Goal: Task Accomplishment & Management: Use online tool/utility

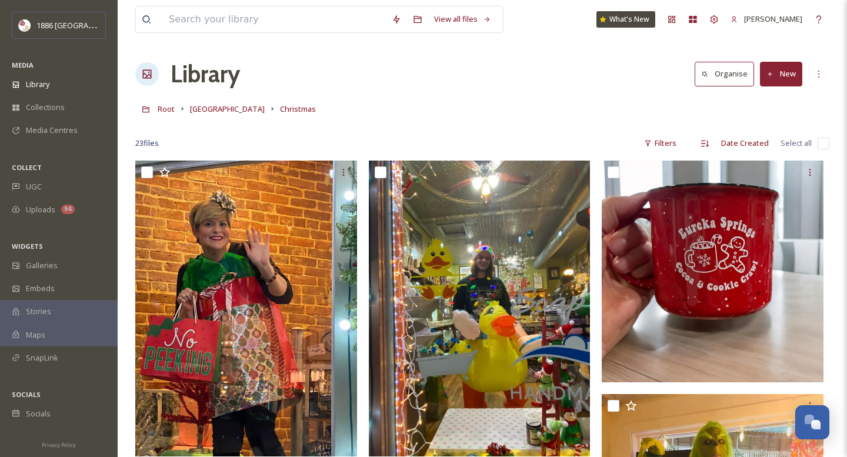
scroll to position [77, 0]
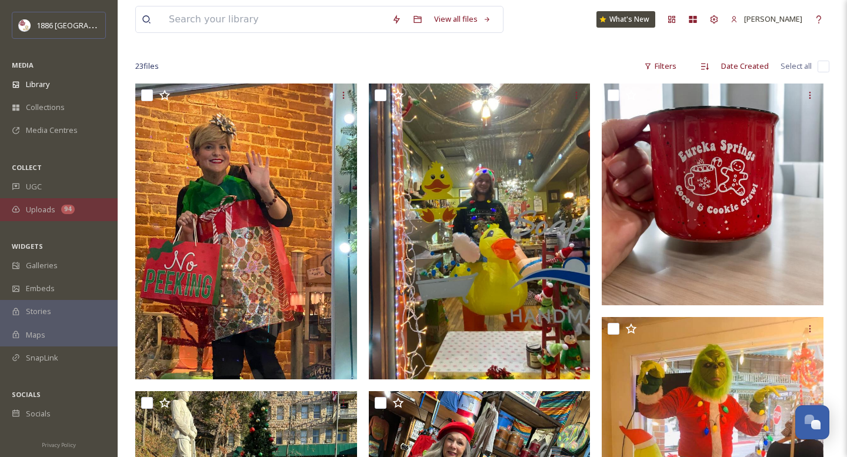
click at [52, 209] on span "Uploads" at bounding box center [40, 209] width 29 height 11
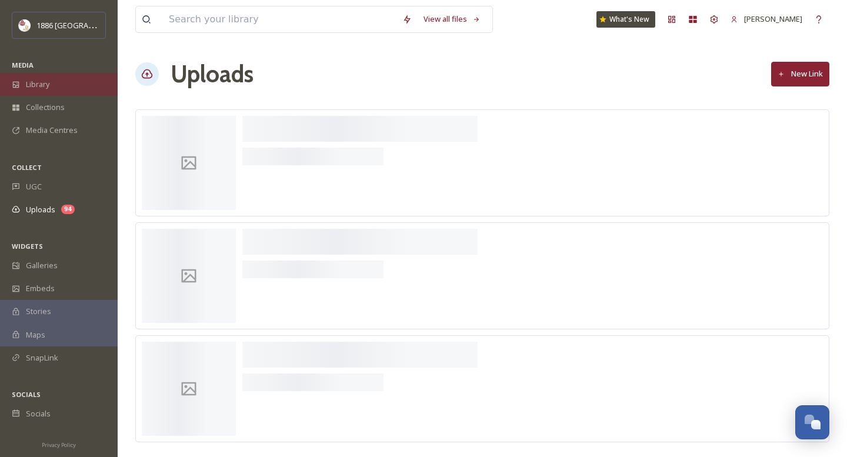
click at [61, 85] on div "Library" at bounding box center [59, 84] width 118 height 23
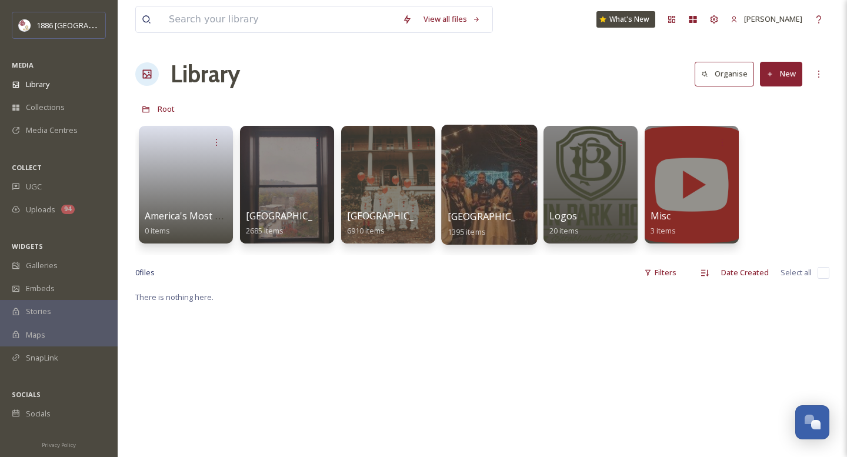
click at [498, 228] on div "[GEOGRAPHIC_DATA] 1395 items" at bounding box center [489, 223] width 84 height 29
click at [494, 222] on span "[GEOGRAPHIC_DATA]" at bounding box center [495, 216] width 96 height 13
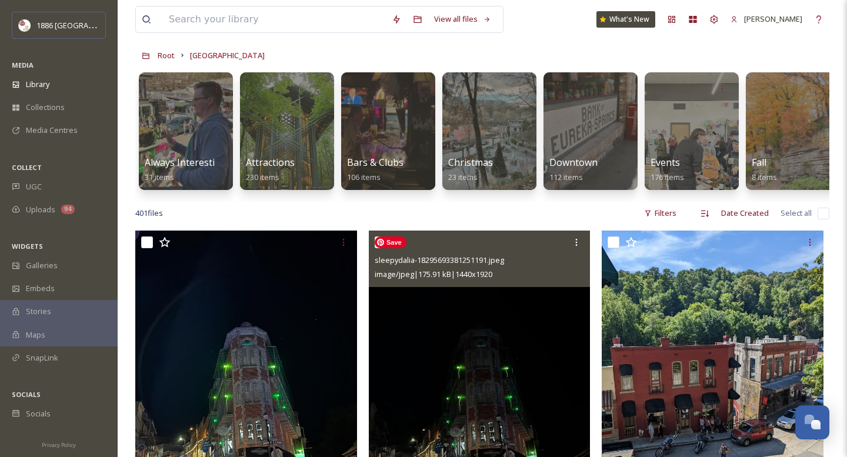
scroll to position [55, 0]
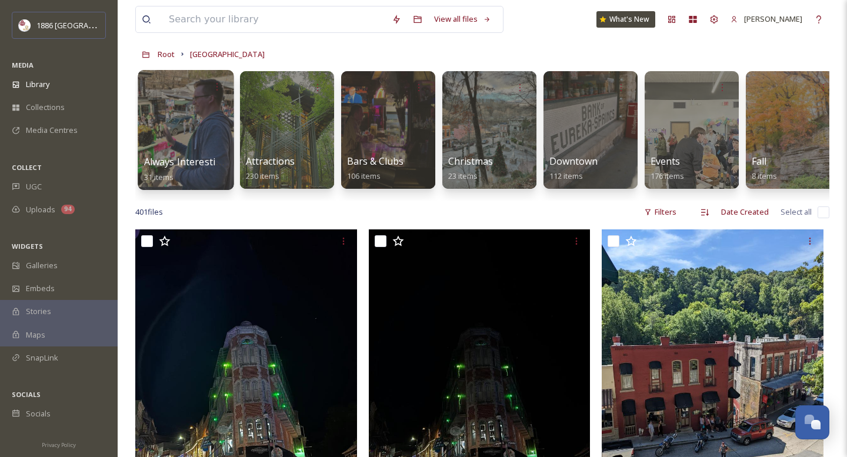
click at [189, 159] on span "Always Interesting Contest" at bounding box center [204, 161] width 121 height 13
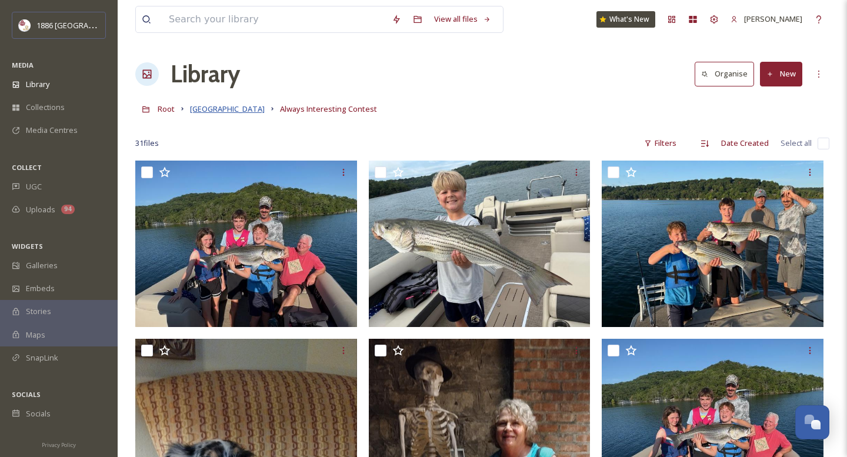
click at [213, 113] on span "[GEOGRAPHIC_DATA]" at bounding box center [227, 108] width 75 height 11
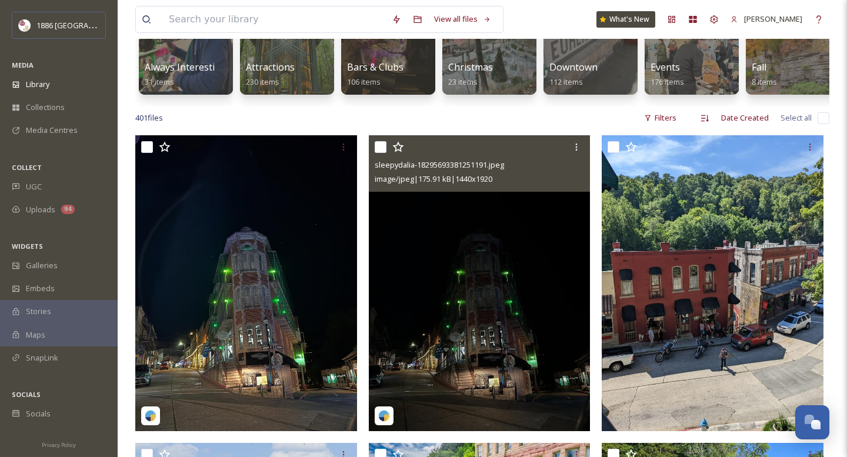
scroll to position [152, 0]
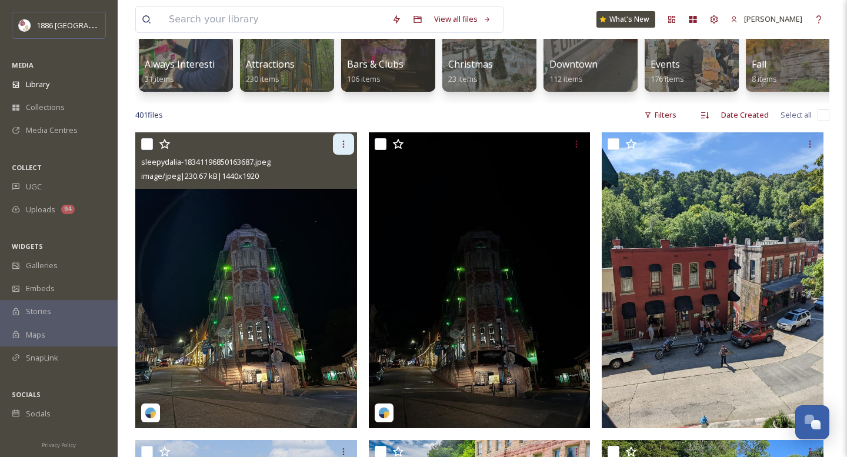
click at [349, 143] on div at bounding box center [343, 143] width 21 height 21
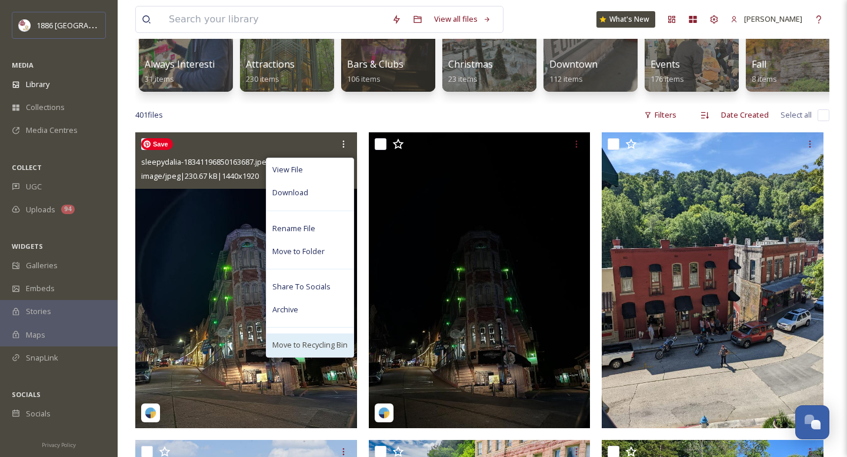
click at [323, 337] on div "Move to Recycling Bin" at bounding box center [309, 344] width 87 height 23
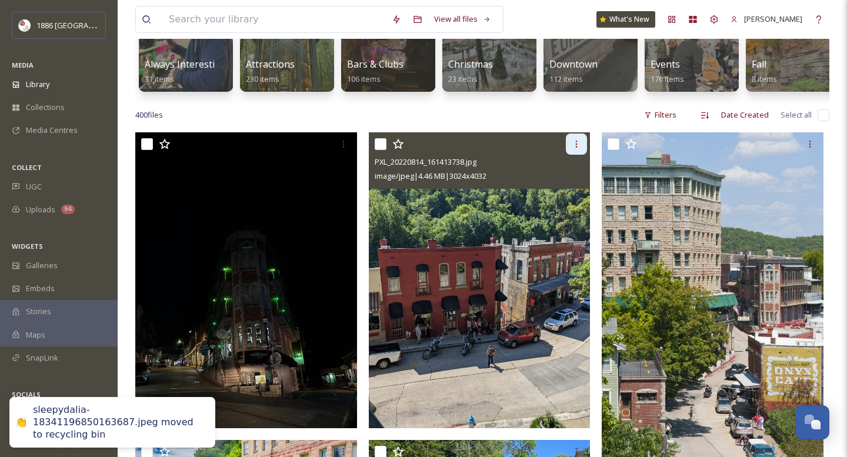
click at [574, 146] on icon at bounding box center [575, 143] width 9 height 9
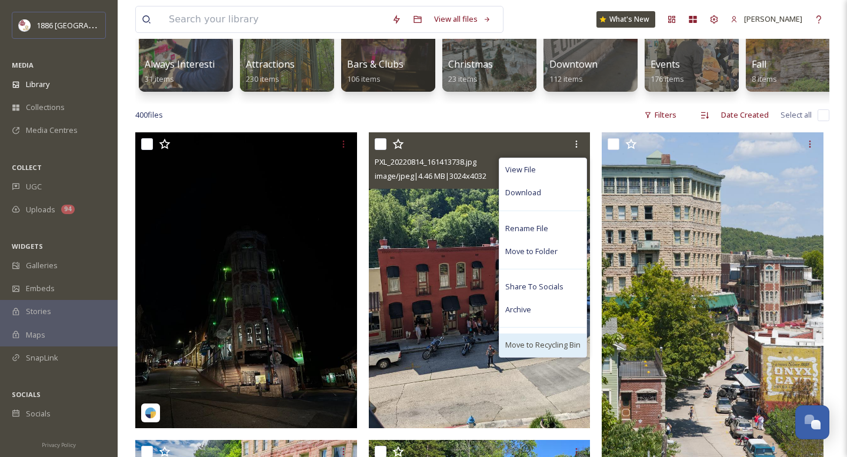
click at [557, 337] on div "Move to Recycling Bin" at bounding box center [542, 344] width 87 height 23
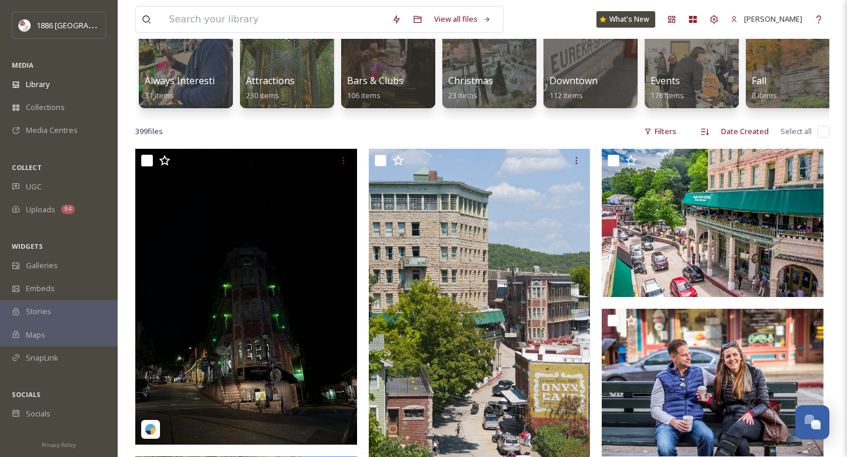
scroll to position [144, 0]
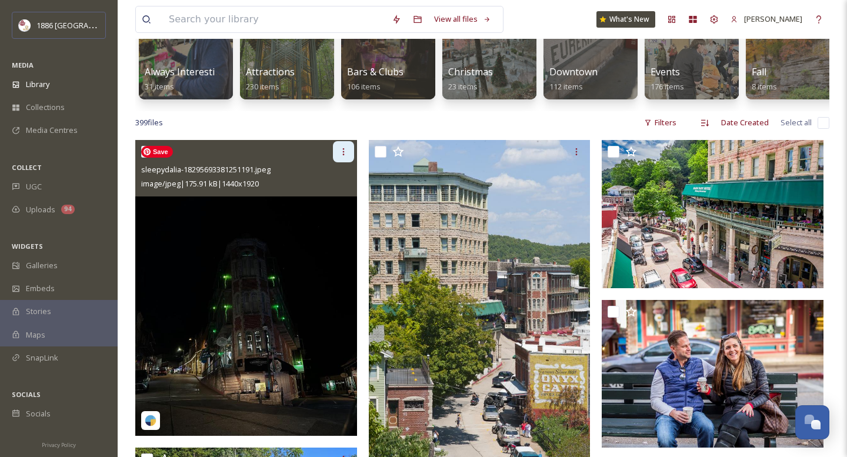
click at [343, 149] on icon at bounding box center [343, 151] width 2 height 7
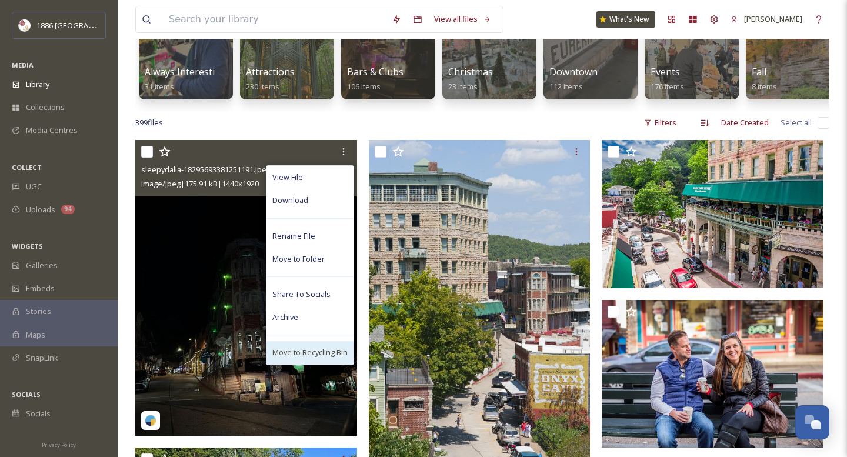
click at [324, 347] on span "Move to Recycling Bin" at bounding box center [309, 352] width 75 height 11
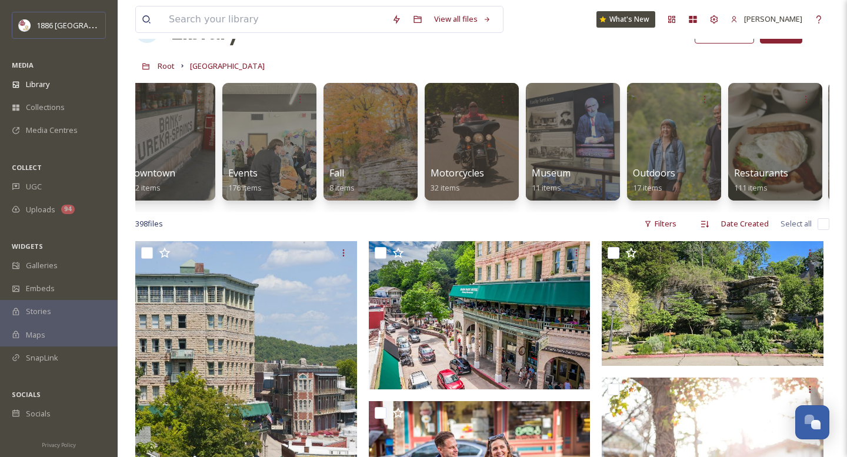
scroll to position [0, 621]
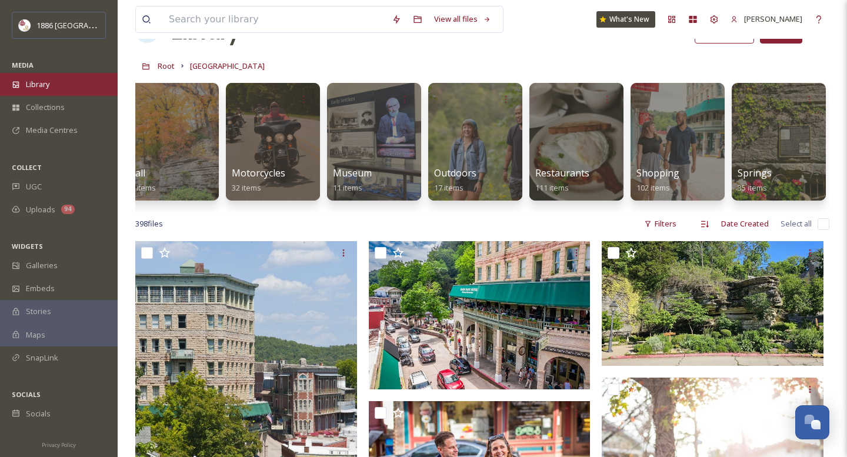
click at [52, 86] on div "Library" at bounding box center [59, 84] width 118 height 23
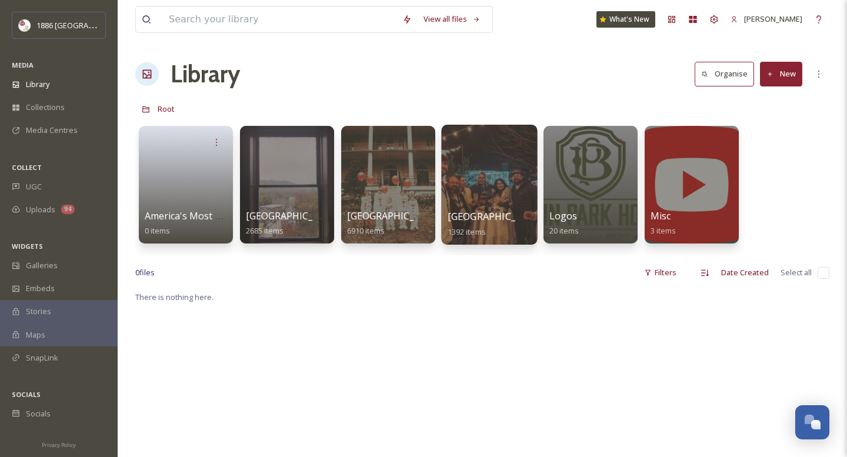
click at [470, 225] on div "Eureka Springs 1392 items" at bounding box center [489, 223] width 84 height 29
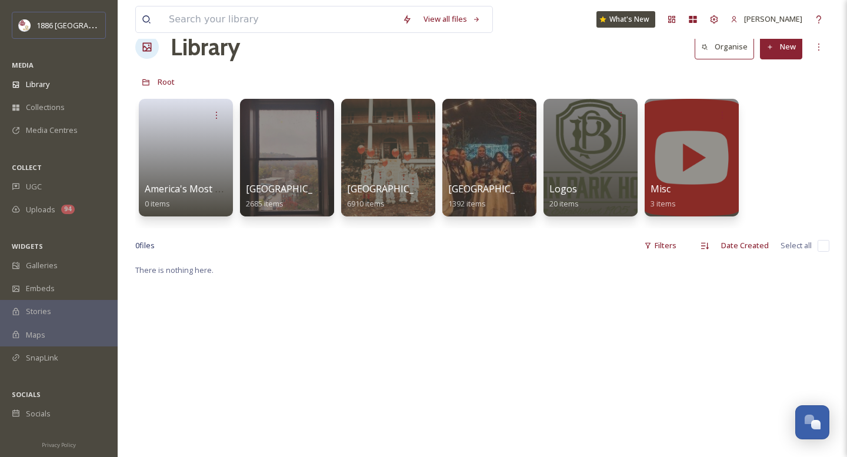
scroll to position [32, 0]
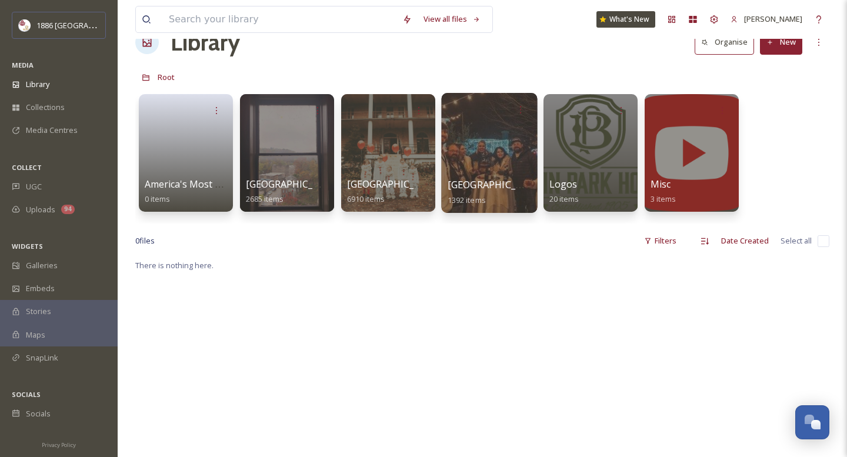
click at [477, 186] on span "[GEOGRAPHIC_DATA]" at bounding box center [495, 184] width 96 height 13
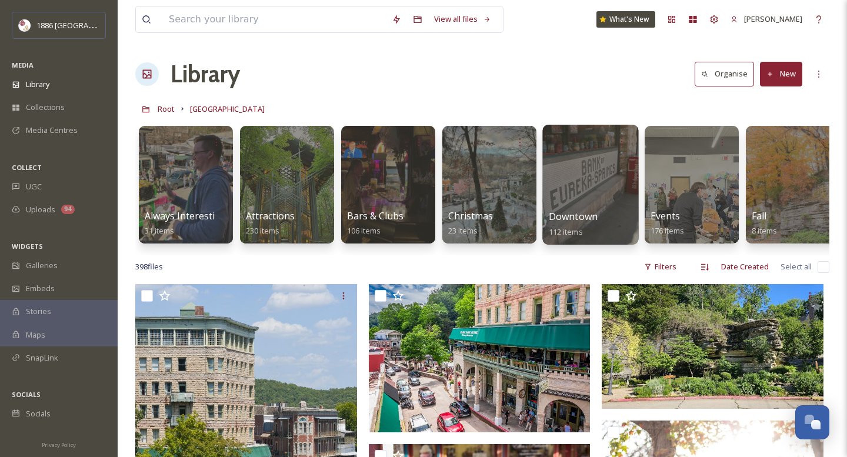
click at [581, 206] on div at bounding box center [590, 185] width 96 height 120
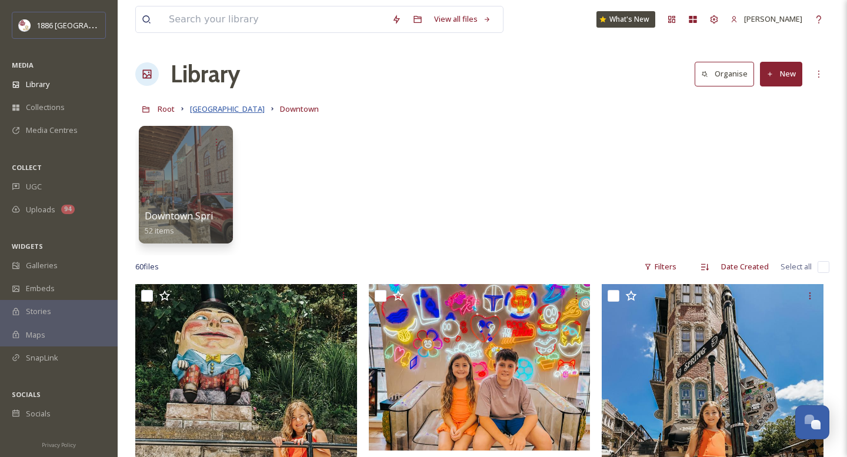
click at [223, 105] on span "[GEOGRAPHIC_DATA]" at bounding box center [227, 108] width 75 height 11
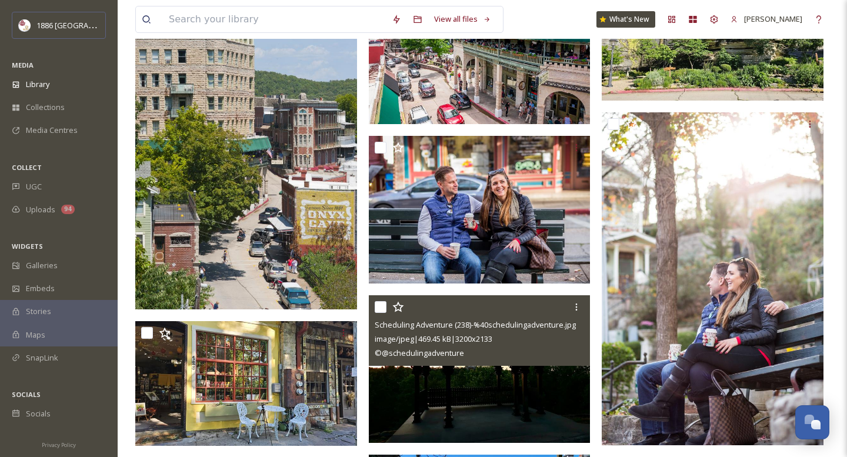
scroll to position [311, 0]
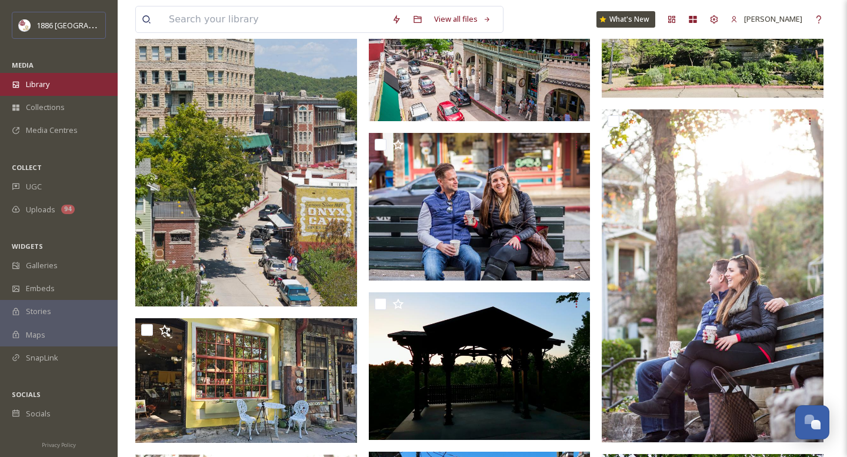
click at [49, 84] on span "Library" at bounding box center [38, 84] width 24 height 11
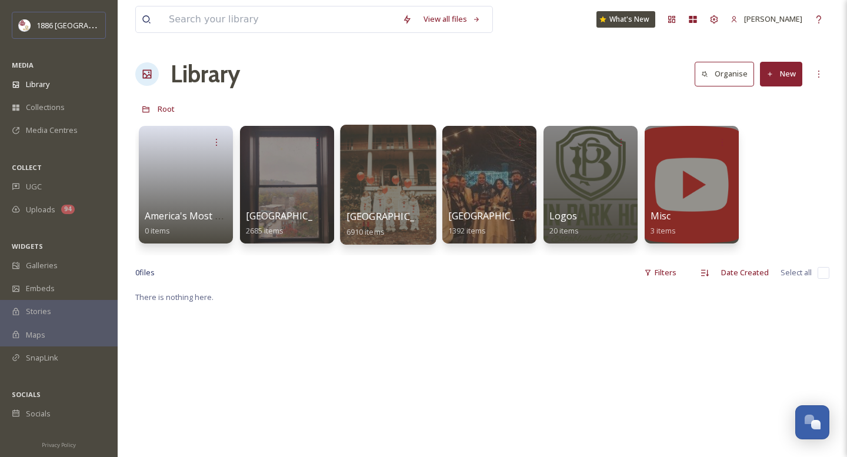
click at [398, 199] on div at bounding box center [388, 185] width 96 height 120
click at [399, 200] on div at bounding box center [388, 185] width 96 height 120
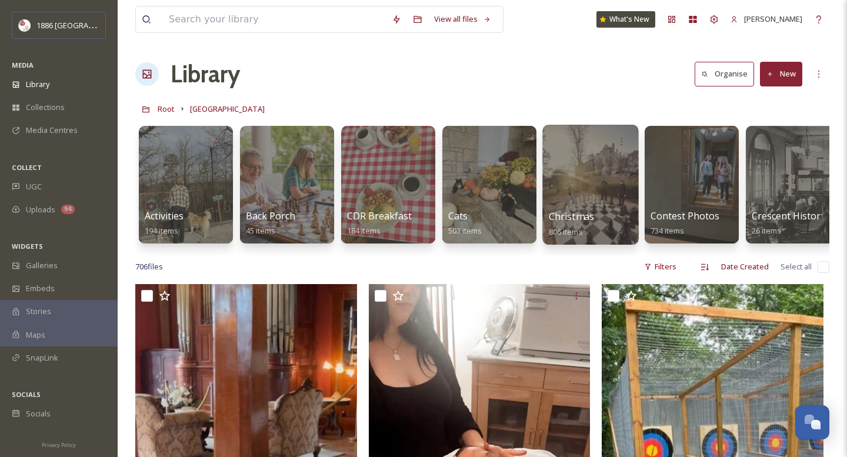
click at [591, 216] on span "Christmas" at bounding box center [572, 216] width 46 height 13
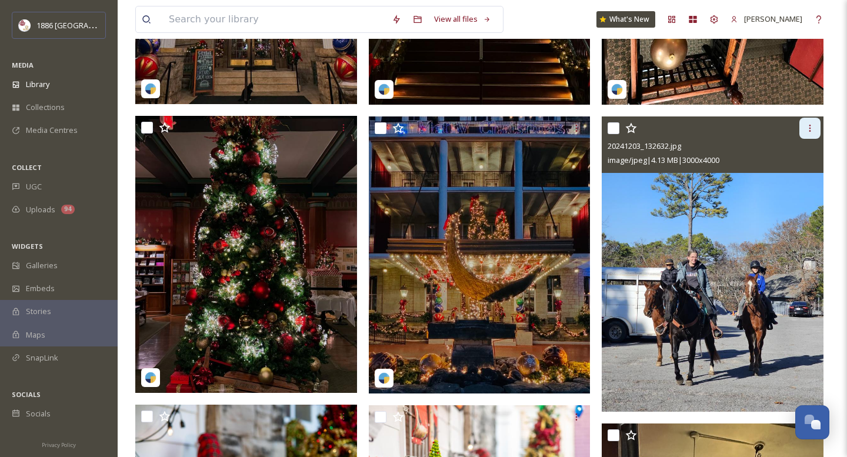
scroll to position [746, 0]
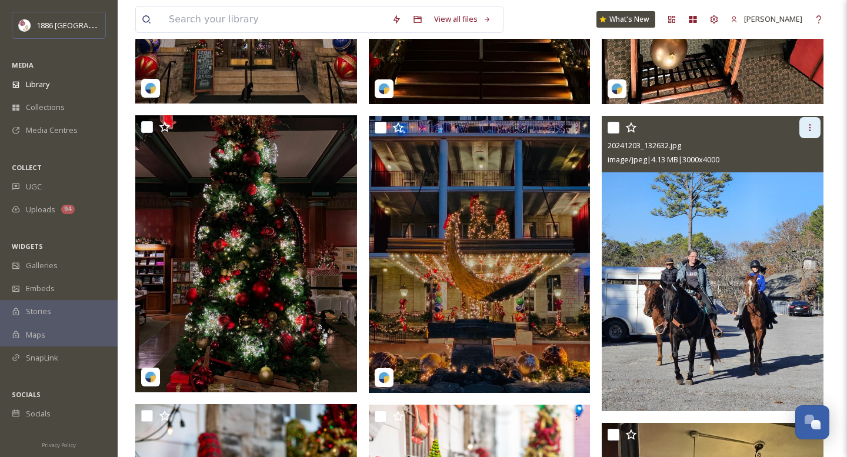
click at [813, 123] on icon at bounding box center [809, 127] width 9 height 9
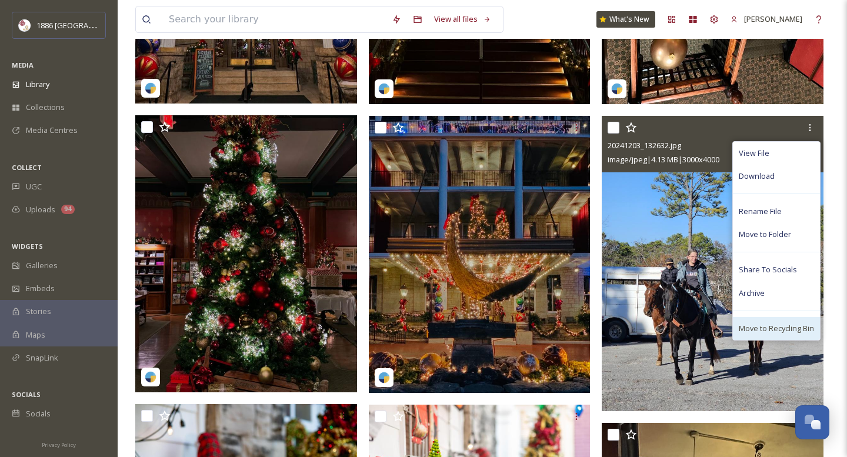
click at [784, 319] on div "Move to Recycling Bin" at bounding box center [776, 328] width 87 height 23
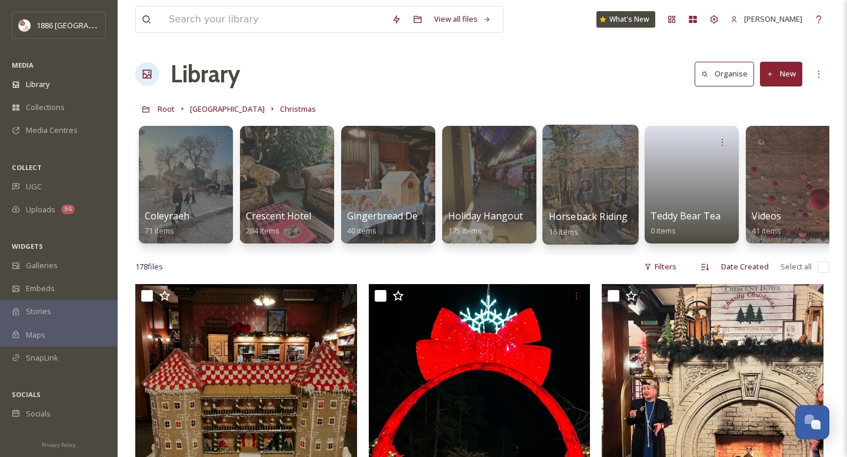
scroll to position [0, 14]
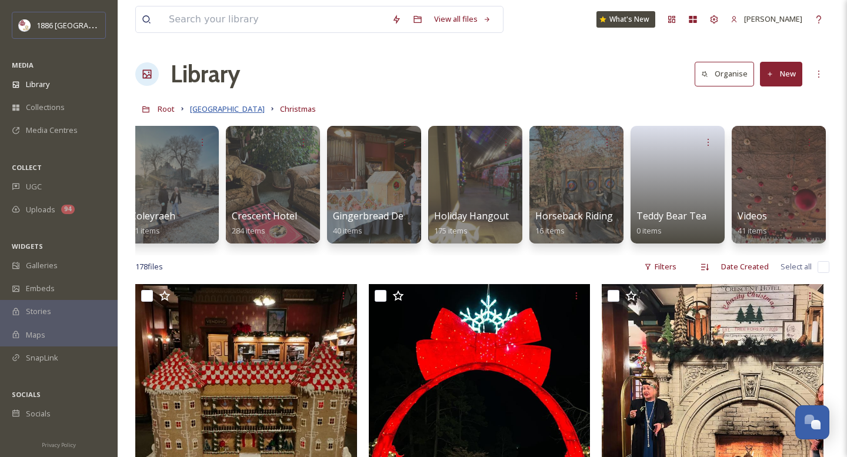
click at [219, 109] on span "[GEOGRAPHIC_DATA]" at bounding box center [227, 108] width 75 height 11
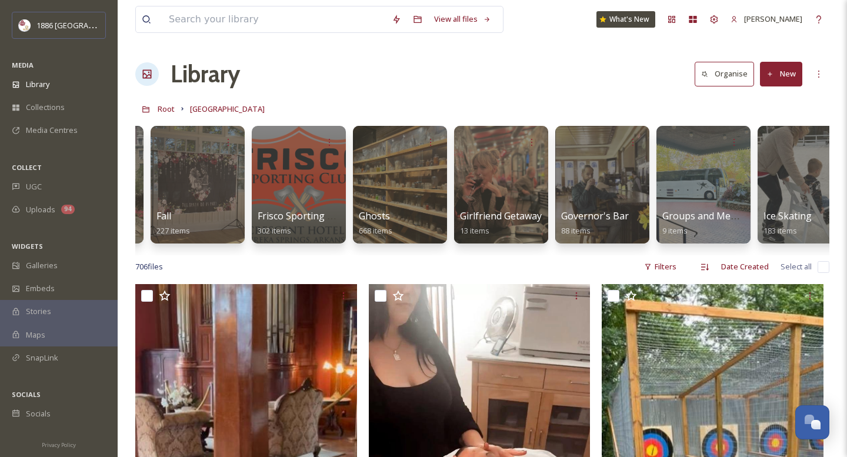
scroll to position [0, 905]
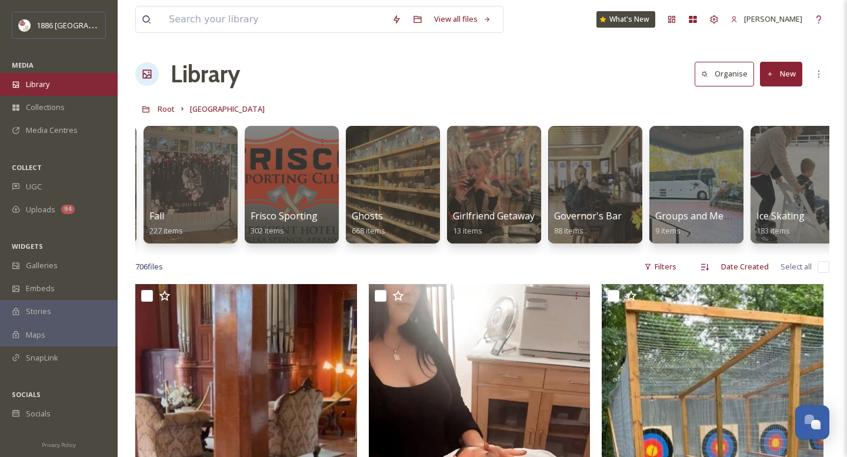
click at [64, 83] on div "Library" at bounding box center [59, 84] width 118 height 23
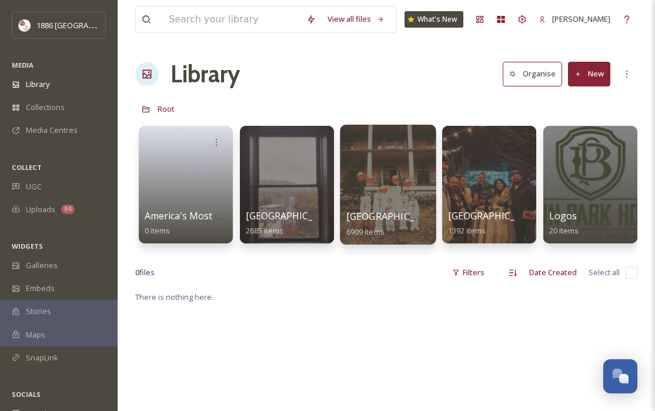
click at [387, 220] on span "[GEOGRAPHIC_DATA]" at bounding box center [394, 216] width 96 height 13
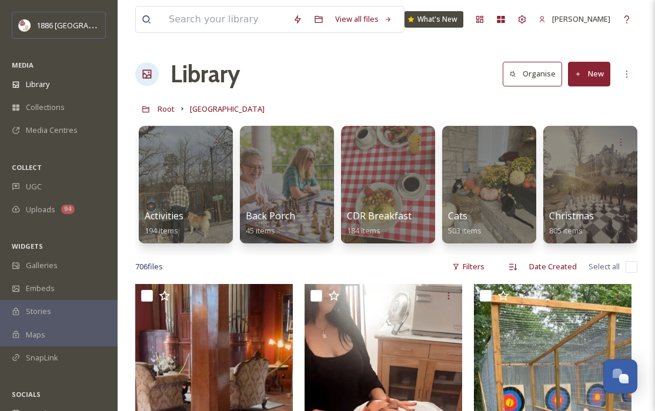
click at [175, 109] on div "[GEOGRAPHIC_DATA]" at bounding box center [386, 109] width 502 height 22
click at [168, 109] on span "Root" at bounding box center [166, 108] width 17 height 11
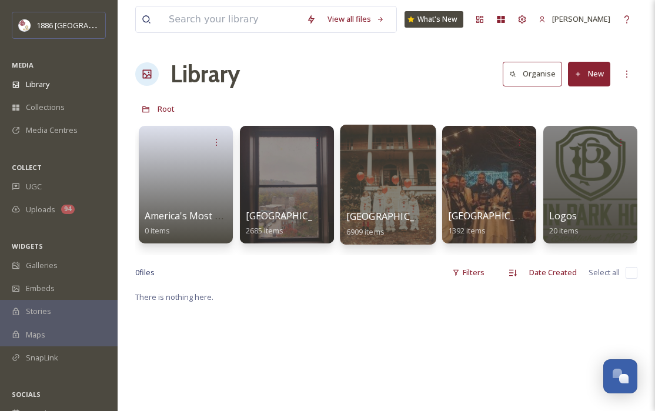
click at [390, 209] on div at bounding box center [388, 185] width 96 height 120
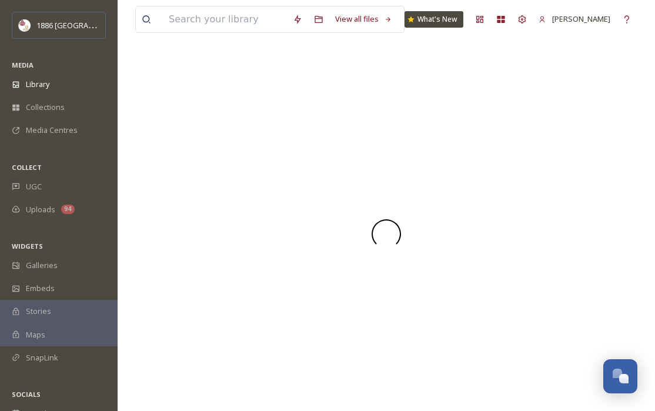
click at [390, 209] on div at bounding box center [386, 233] width 502 height 355
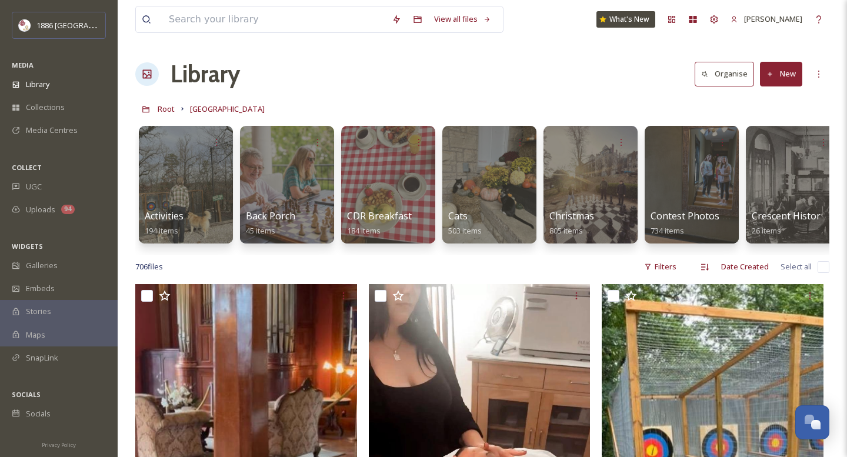
click at [46, 84] on span "Library" at bounding box center [38, 84] width 24 height 11
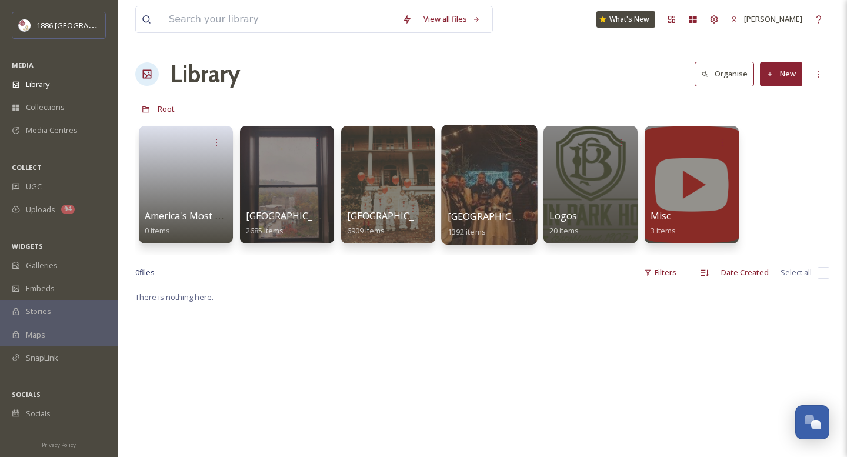
click at [458, 215] on span "[GEOGRAPHIC_DATA]" at bounding box center [495, 216] width 96 height 13
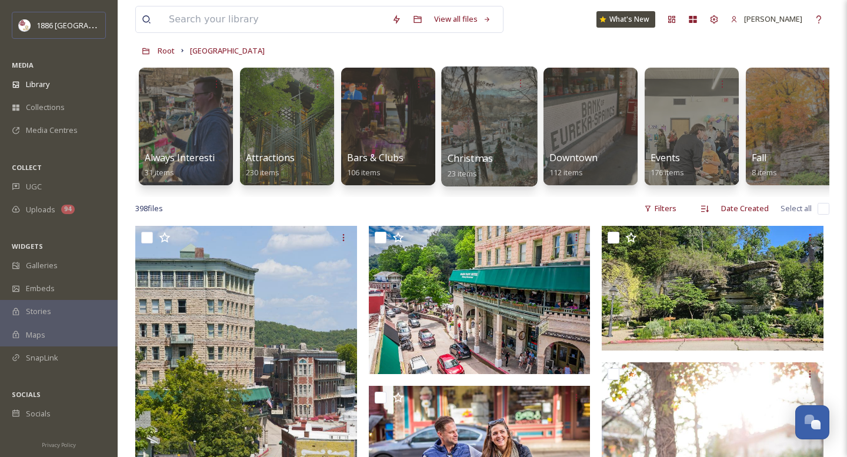
click at [480, 162] on span "Christmas" at bounding box center [470, 158] width 46 height 13
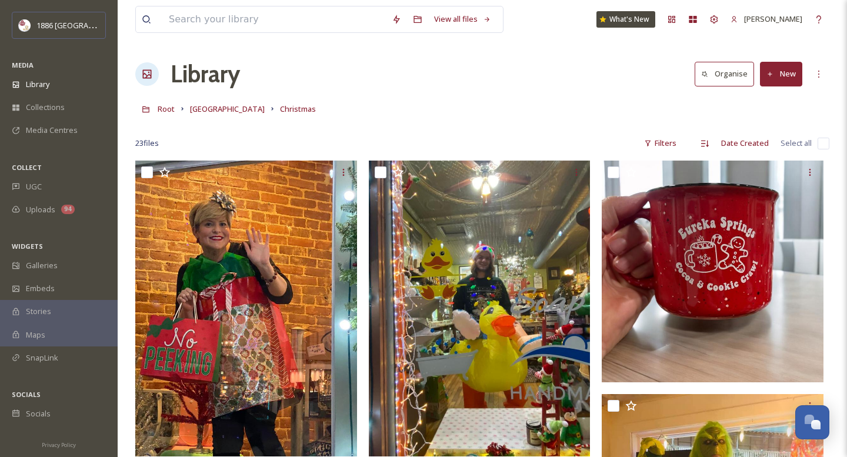
click at [780, 75] on button "New" at bounding box center [781, 74] width 42 height 24
click at [774, 104] on span "File Upload" at bounding box center [775, 101] width 39 height 11
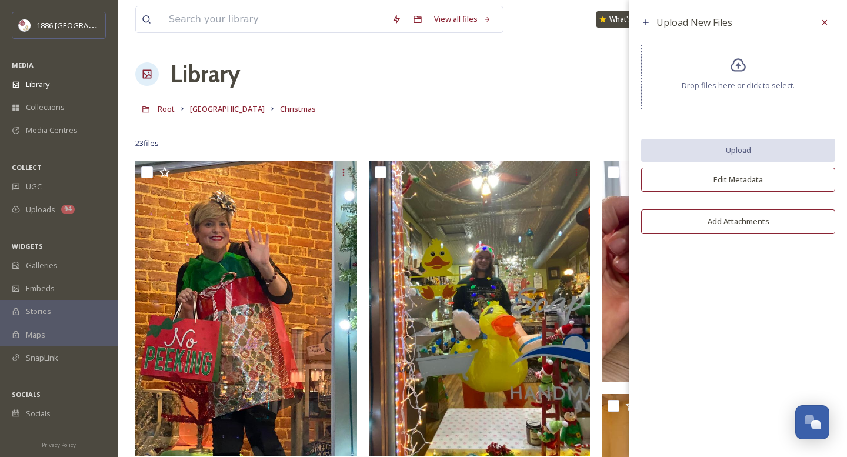
click at [711, 112] on div "Upload New Files Drop files here or click to select. Upload Edit Metadata Add A…" at bounding box center [738, 126] width 218 height 252
click at [707, 81] on span "Drop files here or click to select." at bounding box center [737, 85] width 113 height 11
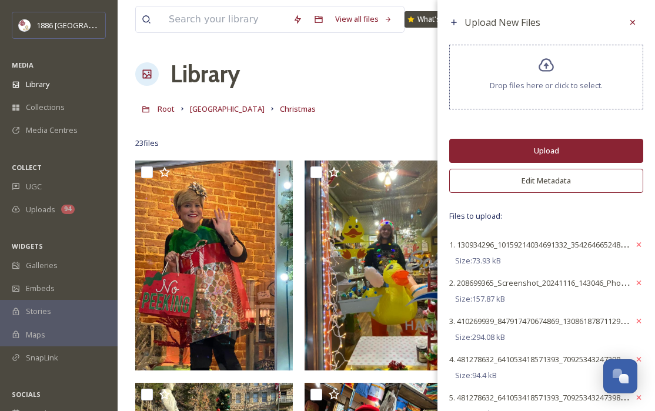
click at [567, 185] on button "Edit Metadata" at bounding box center [546, 181] width 194 height 24
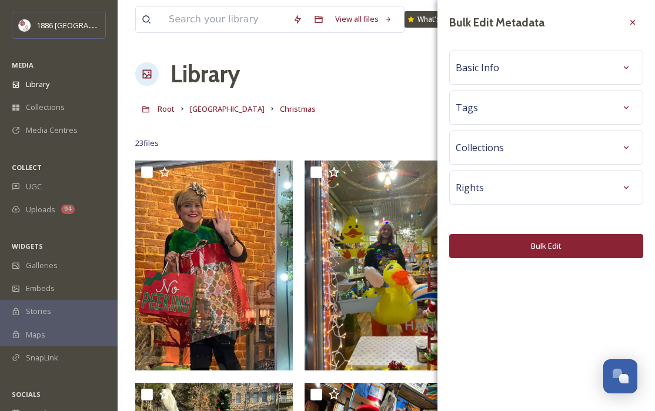
click at [547, 102] on div "Tags" at bounding box center [546, 107] width 181 height 21
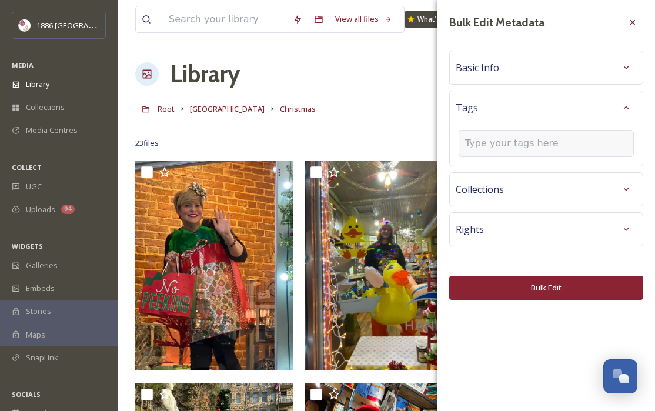
click at [537, 148] on input at bounding box center [524, 143] width 118 height 14
type input "christmas"
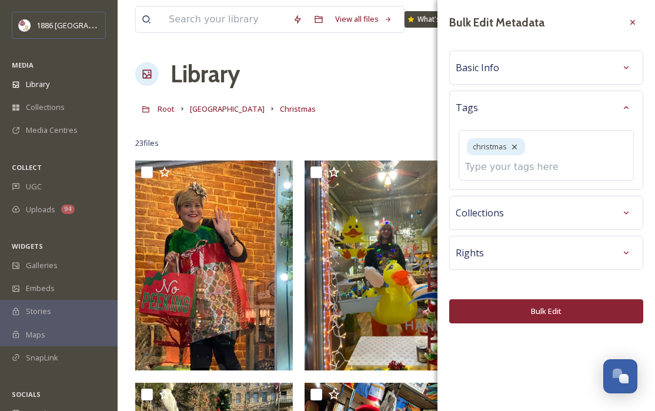
click at [539, 318] on div "Bulk Edit Metadata Basic Info Tags christmas Collections Rights Bulk Edit" at bounding box center [546, 205] width 218 height 411
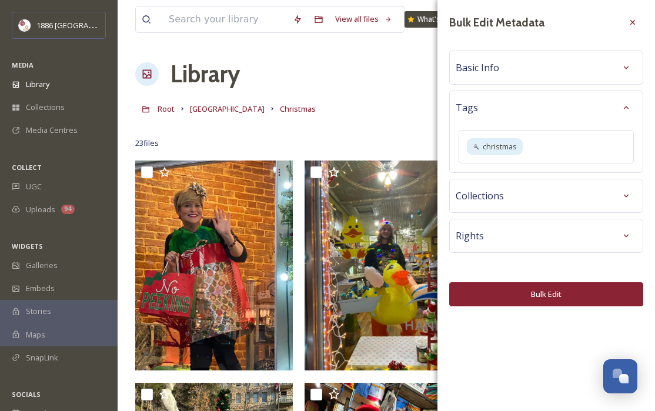
click at [560, 297] on button "Bulk Edit" at bounding box center [546, 294] width 194 height 24
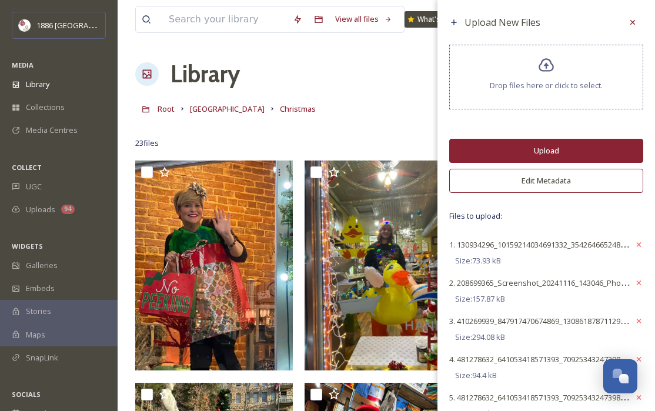
click at [528, 159] on button "Upload" at bounding box center [546, 151] width 194 height 24
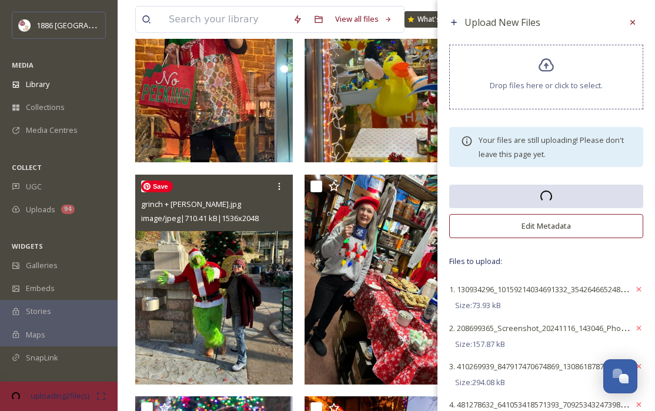
scroll to position [222, 0]
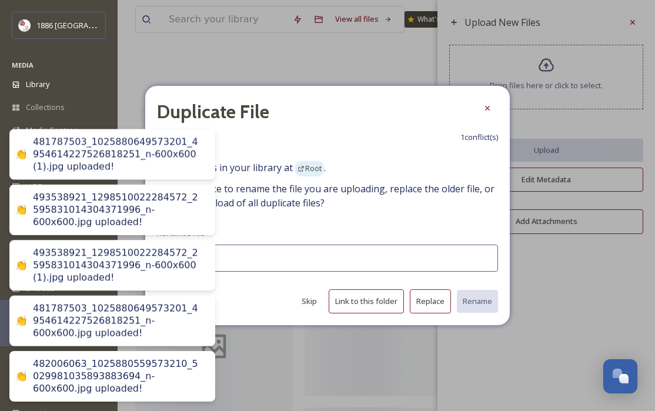
type input "563448911_10172793171685010_2643975212688947830_n.jpg"
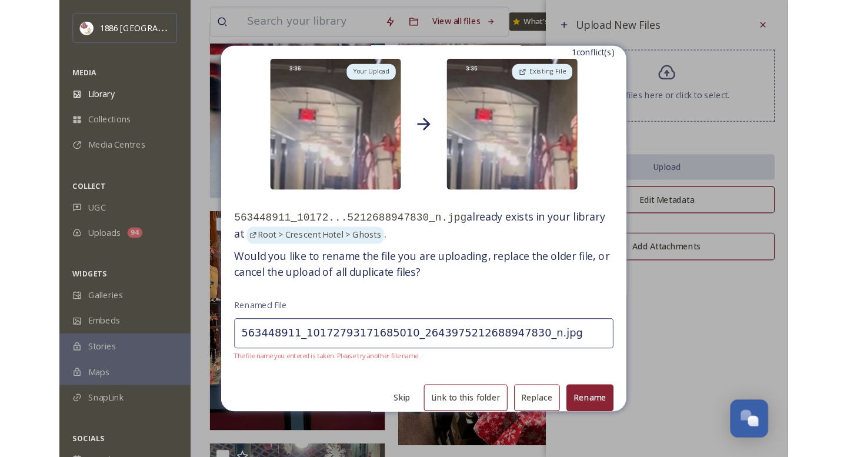
scroll to position [55, 0]
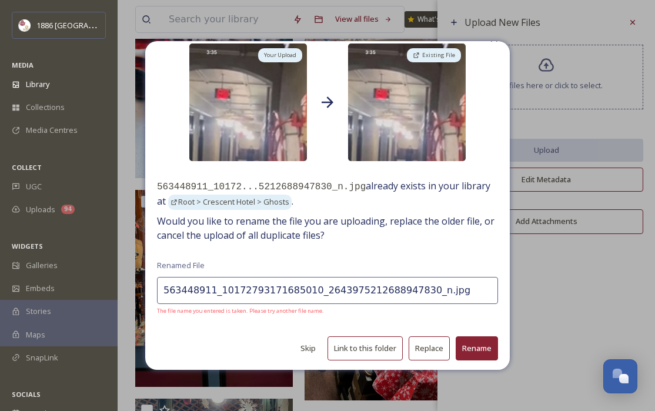
click at [321, 343] on button "Skip" at bounding box center [308, 348] width 27 height 23
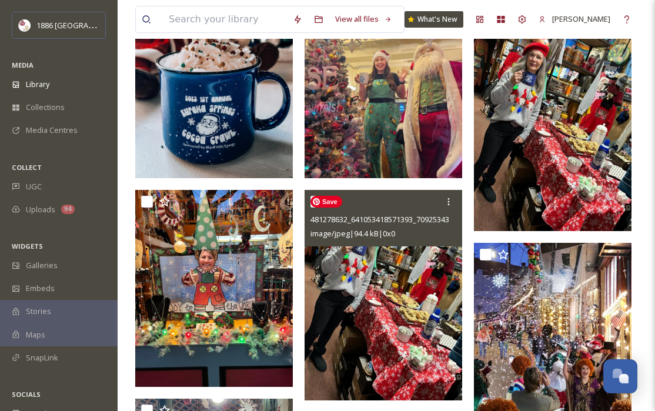
click at [316, 343] on img at bounding box center [384, 295] width 158 height 210
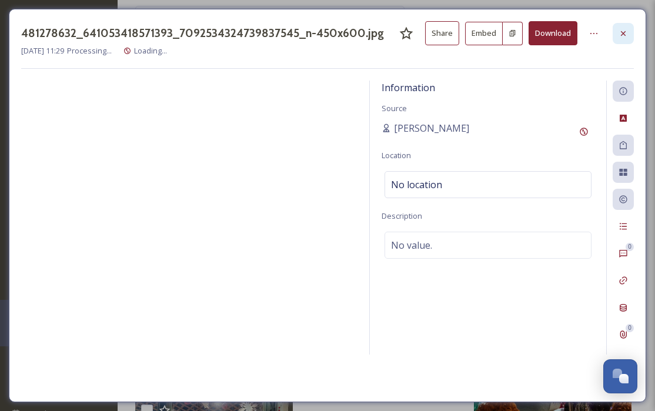
click at [623, 33] on icon at bounding box center [623, 33] width 5 height 5
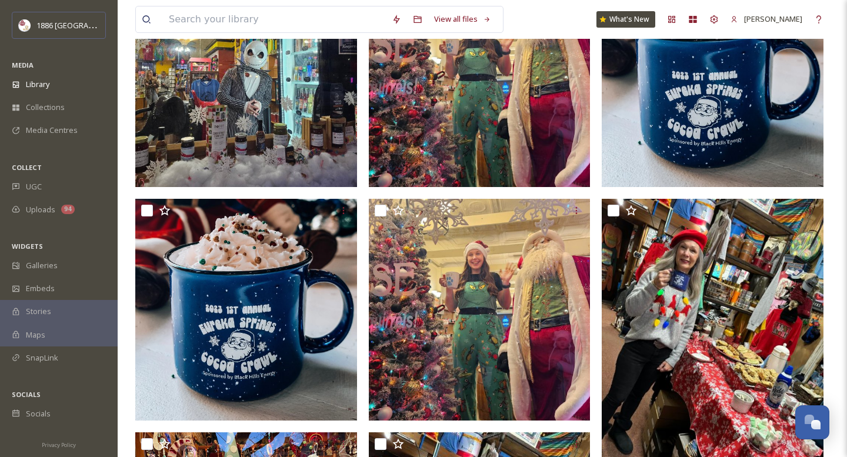
scroll to position [196, 0]
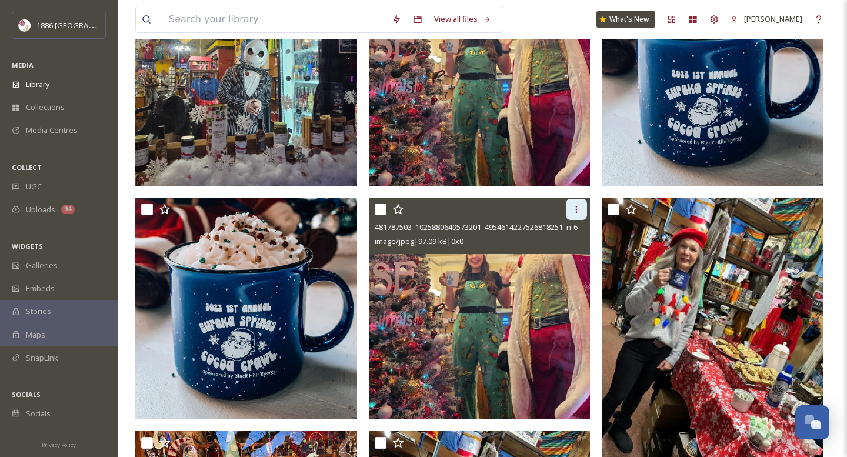
click at [580, 206] on icon at bounding box center [575, 209] width 9 height 9
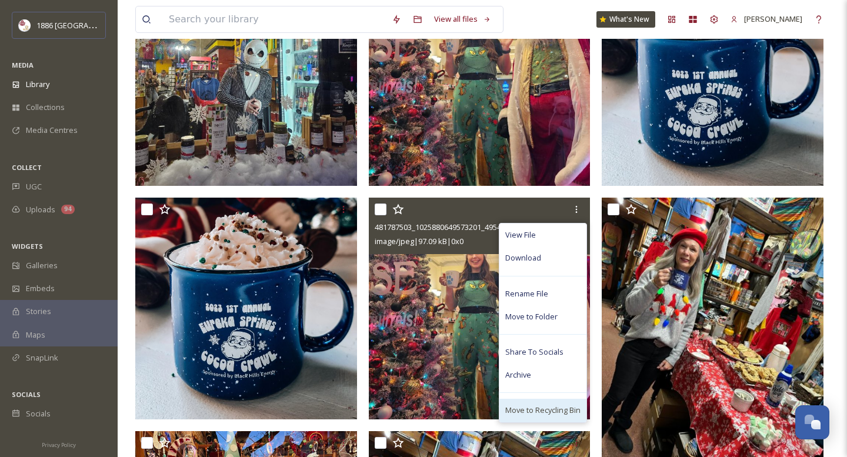
click at [555, 404] on span "Move to Recycling Bin" at bounding box center [542, 409] width 75 height 11
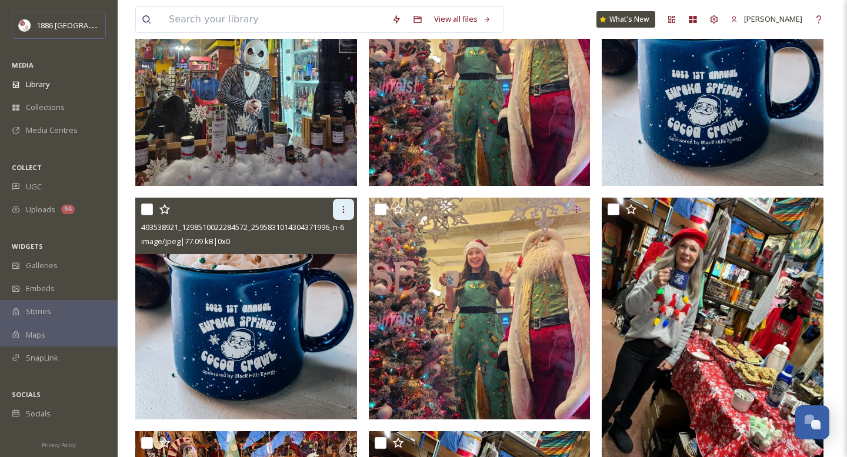
click at [346, 207] on icon at bounding box center [343, 209] width 9 height 9
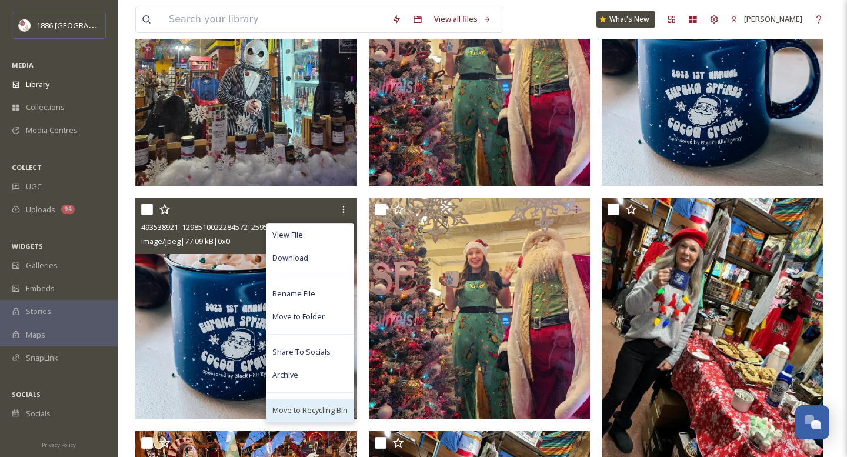
click at [330, 402] on div "Move to Recycling Bin" at bounding box center [309, 410] width 87 height 23
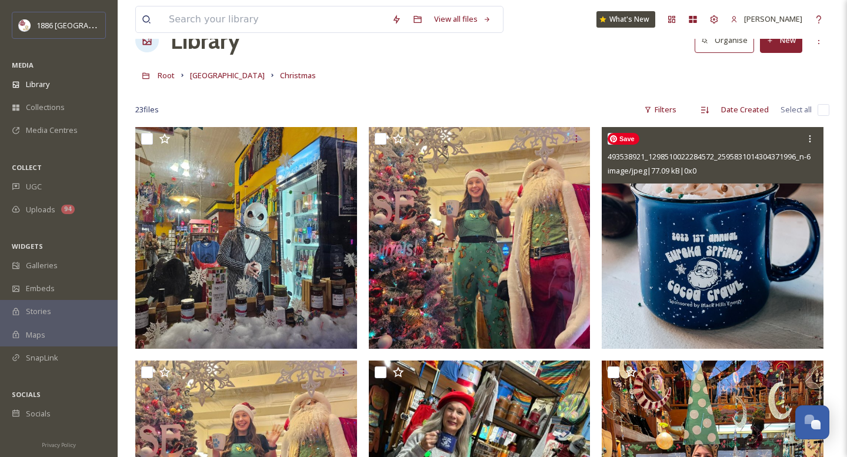
scroll to position [37, 0]
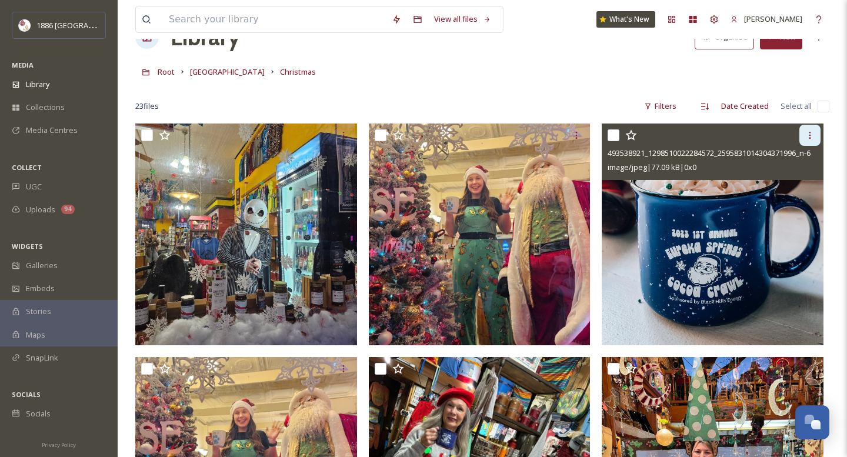
click at [815, 130] on div at bounding box center [809, 135] width 21 height 21
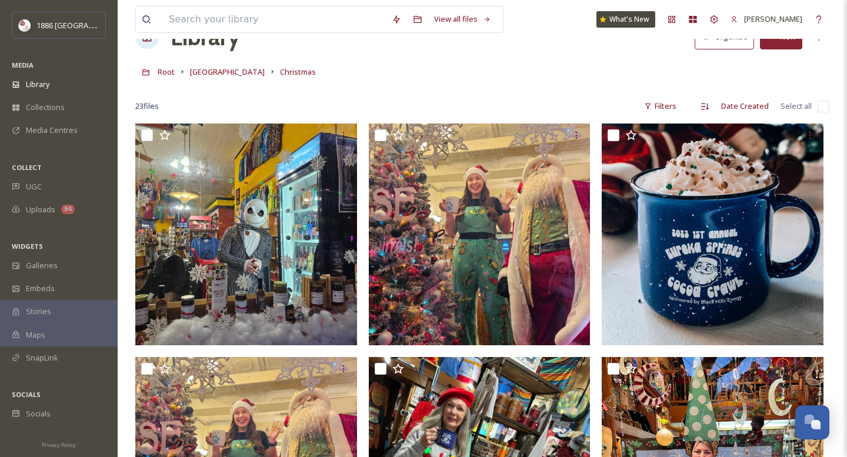
click at [514, 73] on div "Root Eureka Springs Christmas" at bounding box center [482, 72] width 694 height 22
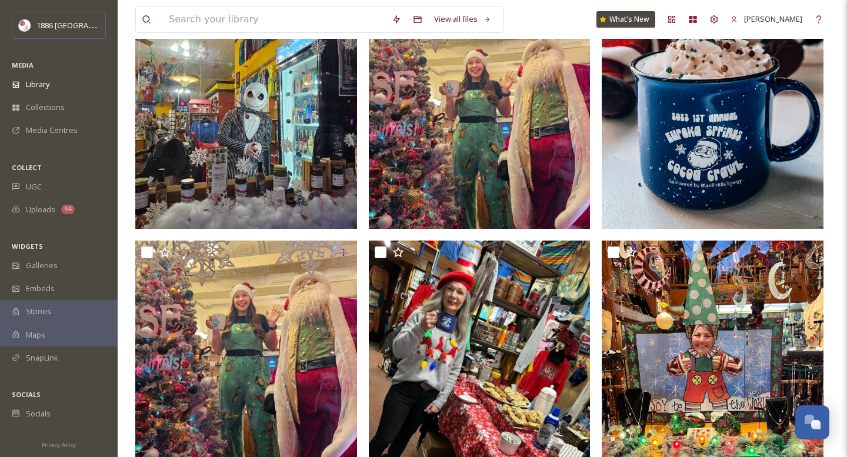
scroll to position [156, 0]
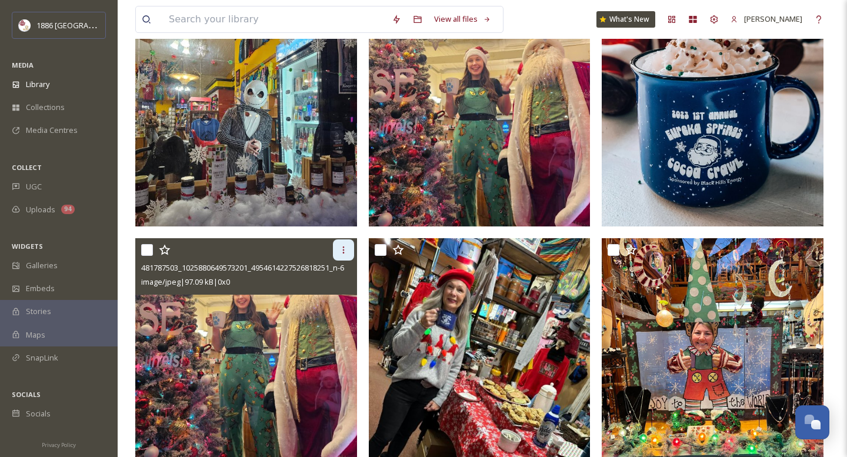
click at [349, 253] on div at bounding box center [343, 249] width 21 height 21
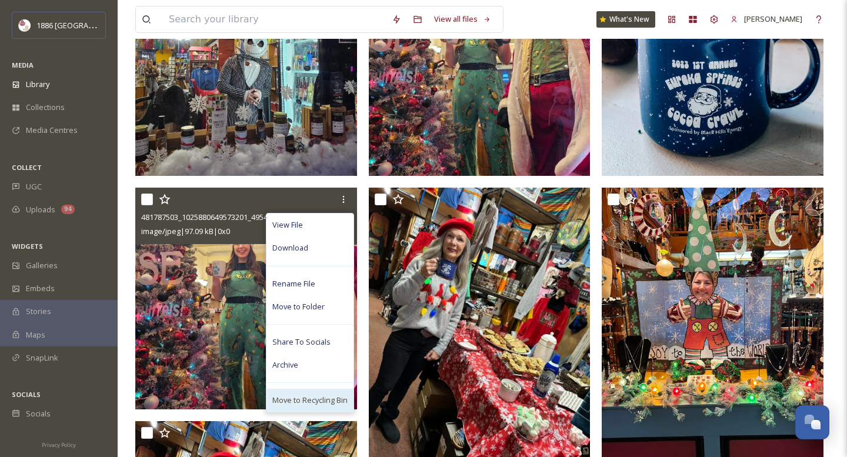
scroll to position [208, 0]
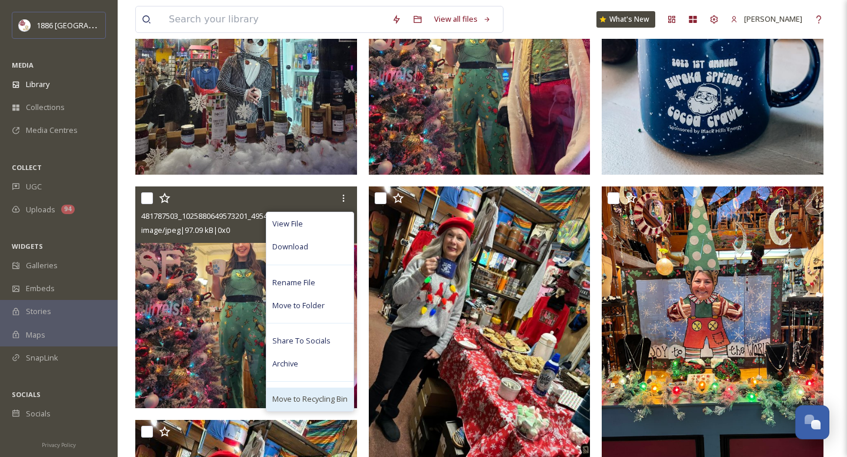
click at [303, 400] on span "Move to Recycling Bin" at bounding box center [309, 398] width 75 height 11
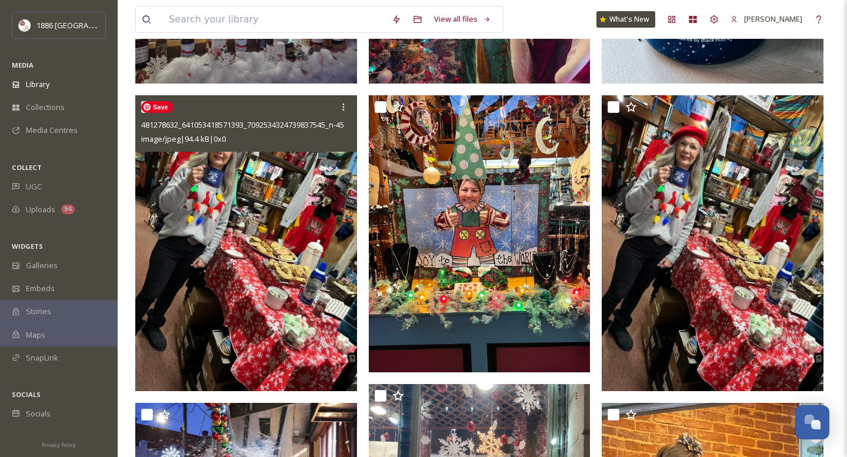
scroll to position [299, 0]
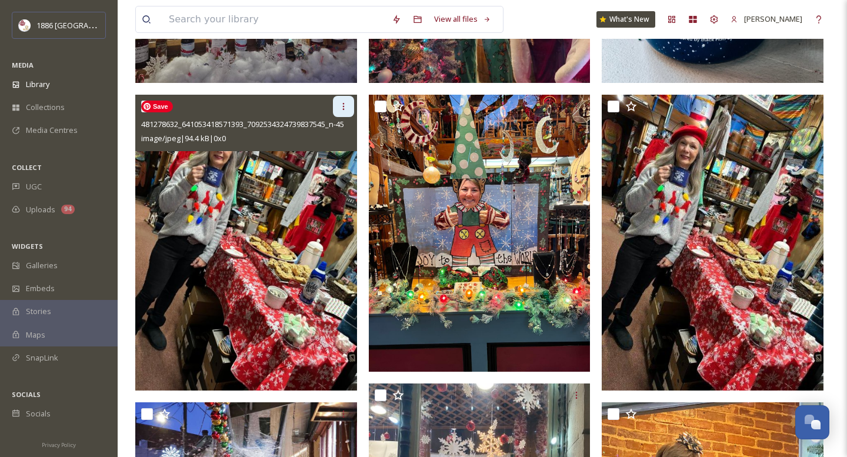
click at [340, 103] on icon at bounding box center [343, 106] width 9 height 9
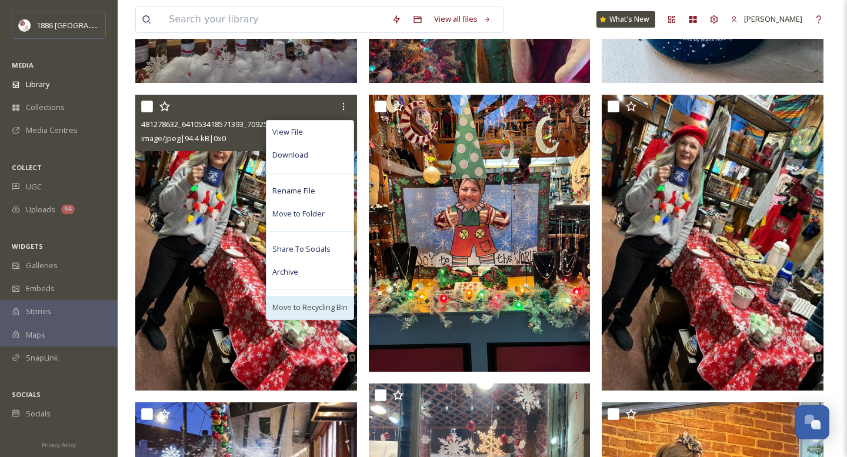
click at [325, 306] on span "Move to Recycling Bin" at bounding box center [309, 307] width 75 height 11
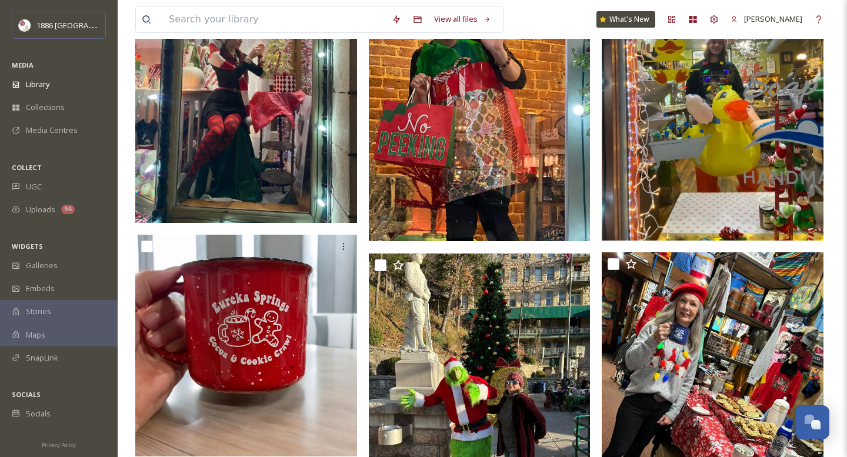
scroll to position [758, 0]
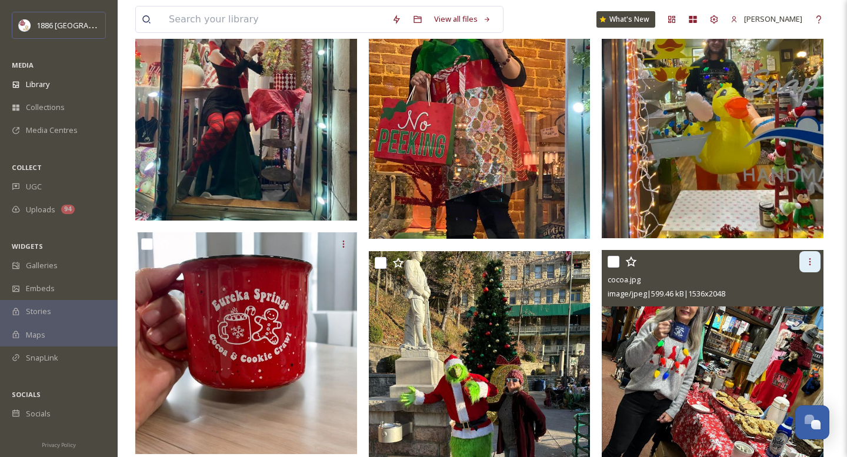
click at [801, 270] on div at bounding box center [809, 261] width 21 height 21
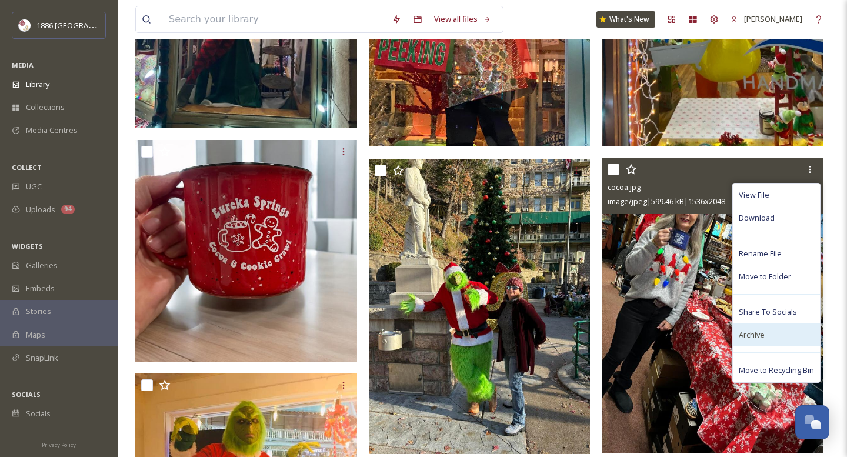
scroll to position [852, 0]
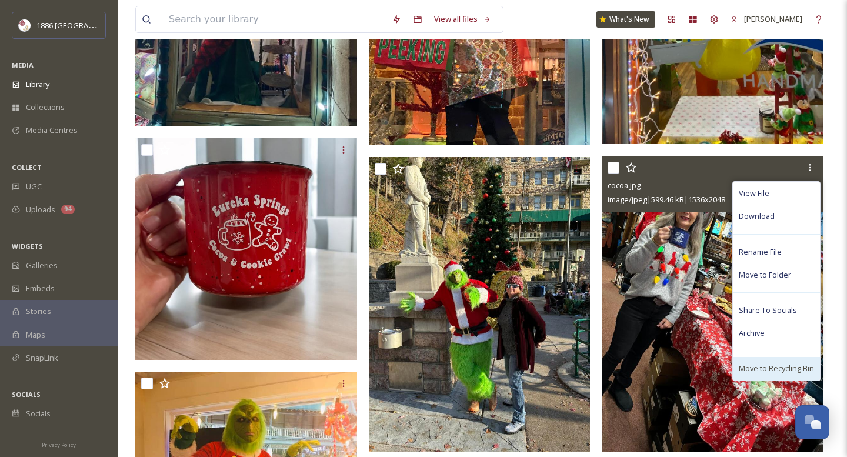
click at [759, 367] on span "Move to Recycling Bin" at bounding box center [775, 368] width 75 height 11
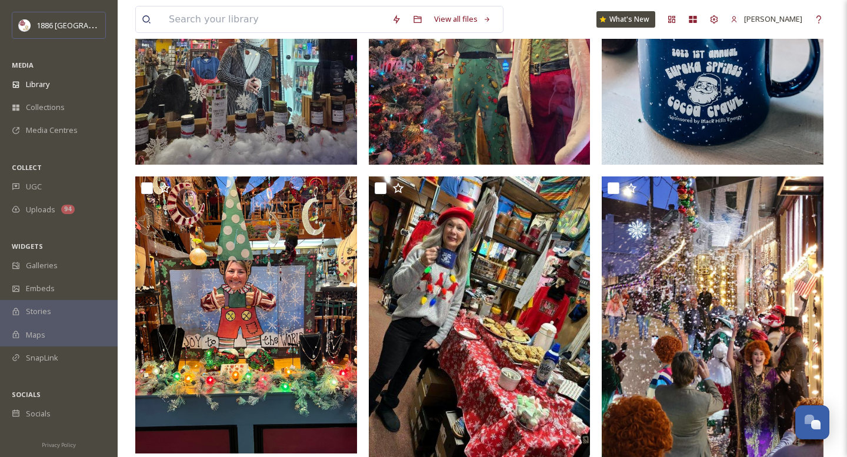
scroll to position [0, 0]
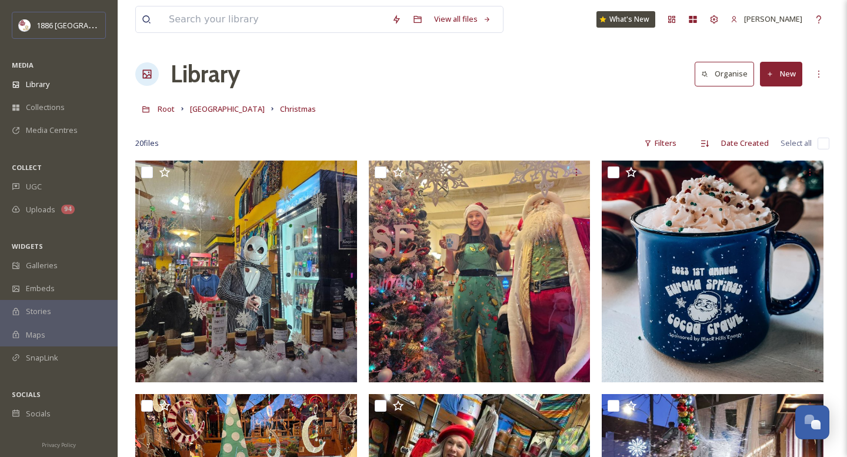
click at [479, 103] on div "Root Eureka Springs Christmas" at bounding box center [482, 109] width 694 height 22
click at [52, 79] on div "Library" at bounding box center [59, 84] width 118 height 23
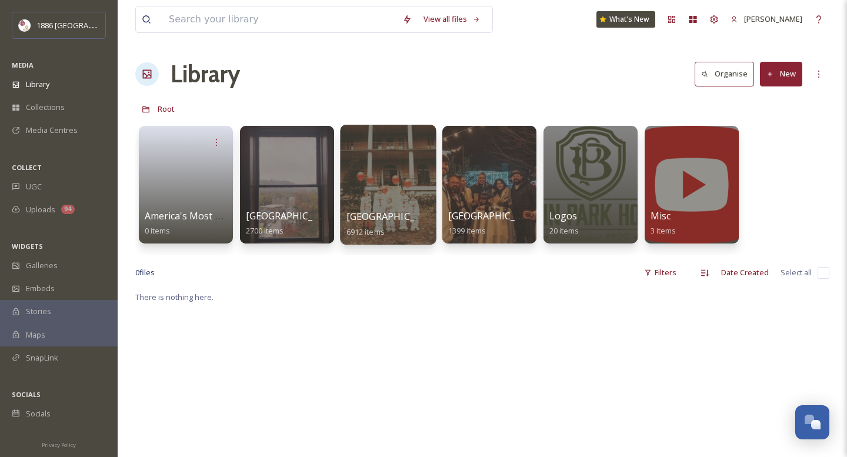
click at [380, 218] on span "[GEOGRAPHIC_DATA]" at bounding box center [394, 216] width 96 height 13
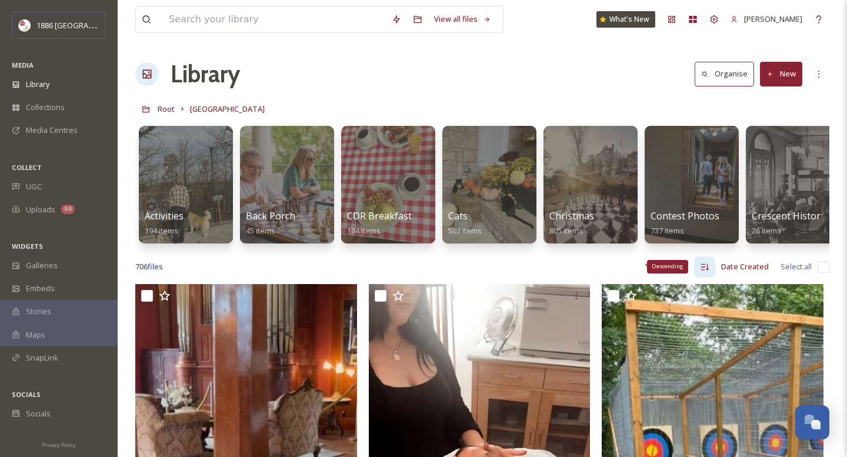
click at [666, 270] on div "Descending" at bounding box center [667, 266] width 41 height 13
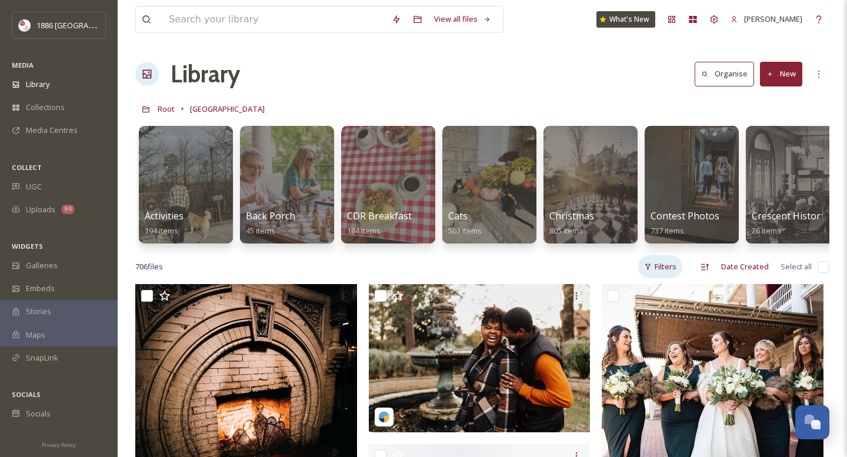
click at [665, 265] on div "Filters" at bounding box center [660, 266] width 44 height 23
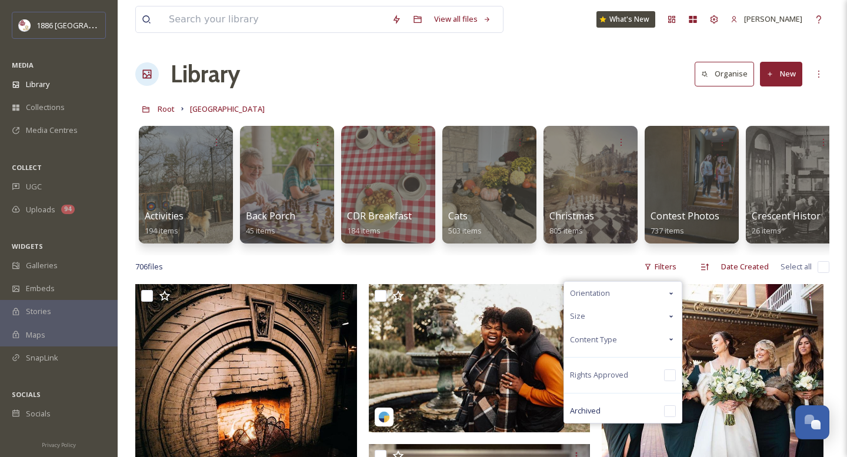
click at [634, 336] on div "Content Type" at bounding box center [623, 339] width 118 height 23
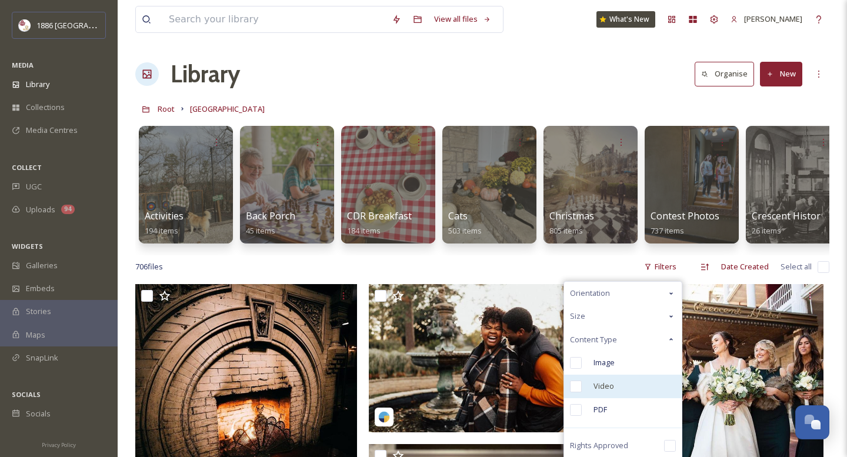
click at [598, 378] on div "Video" at bounding box center [623, 387] width 118 height 24
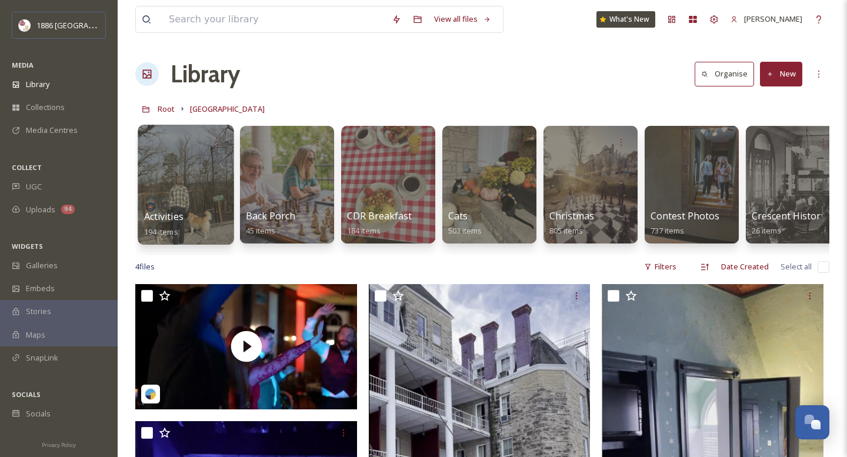
click at [198, 212] on div "Activities 194 items" at bounding box center [186, 223] width 84 height 29
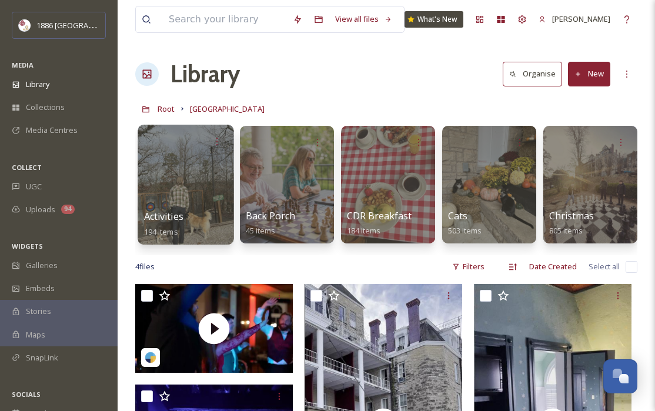
click at [179, 225] on div "Activities 194 items" at bounding box center [186, 223] width 84 height 29
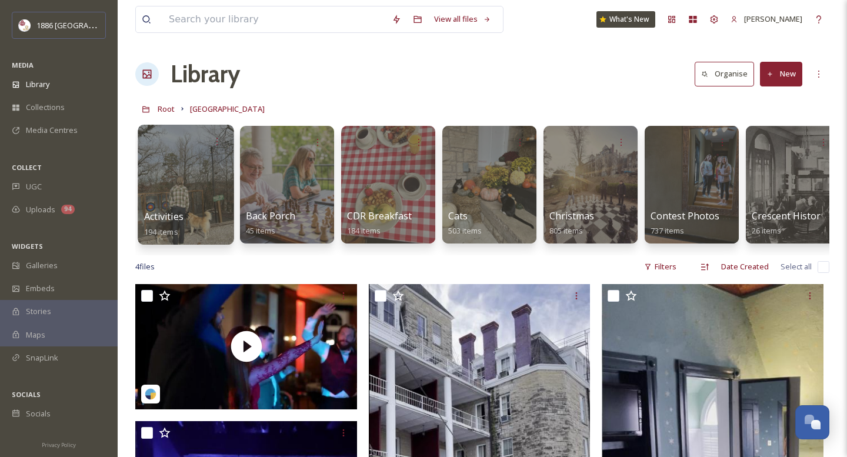
click at [166, 219] on span "Activities" at bounding box center [163, 216] width 39 height 13
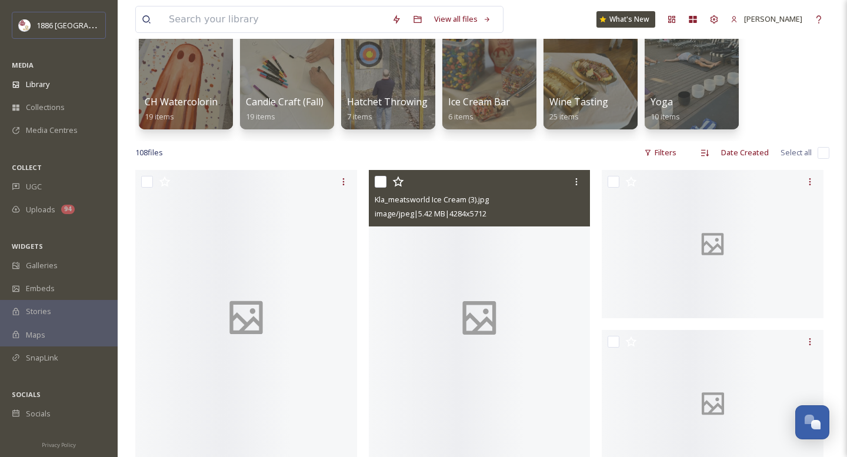
scroll to position [115, 0]
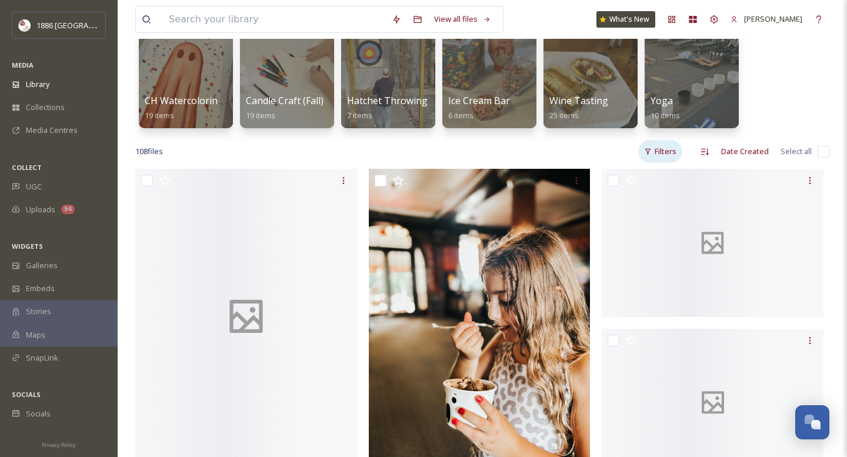
click at [663, 152] on div "Filters" at bounding box center [660, 151] width 44 height 23
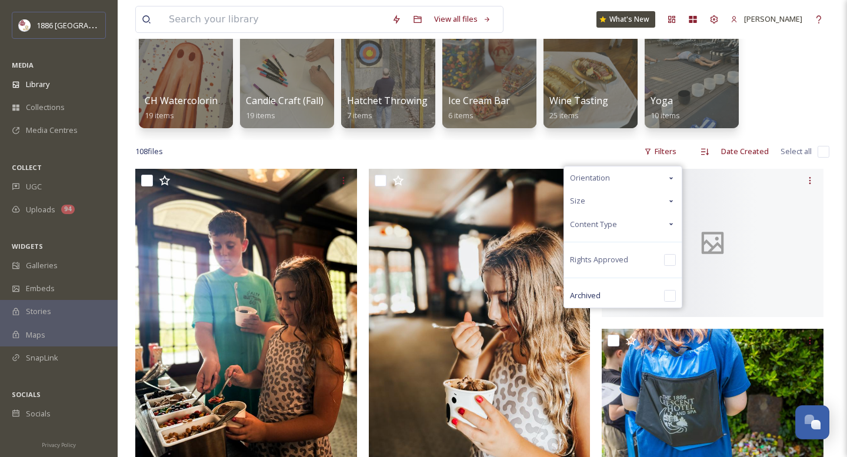
click at [632, 215] on div "Content Type" at bounding box center [623, 224] width 118 height 23
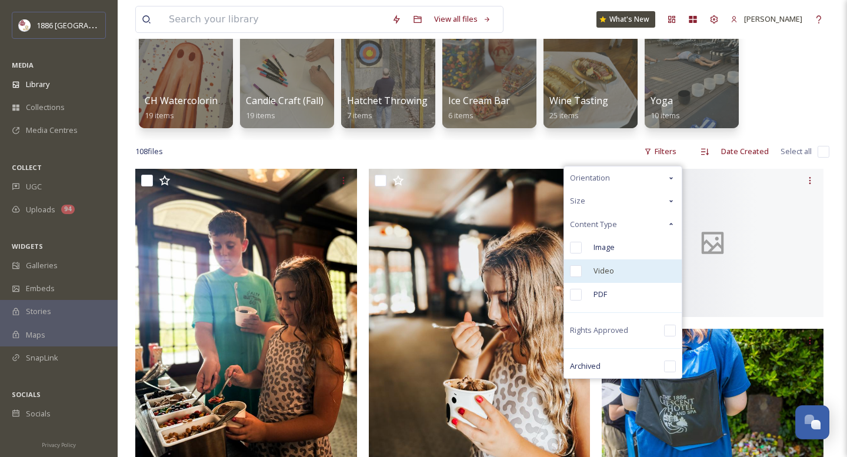
click at [605, 266] on span "Video" at bounding box center [603, 270] width 21 height 11
